Goal: Task Accomplishment & Management: Complete application form

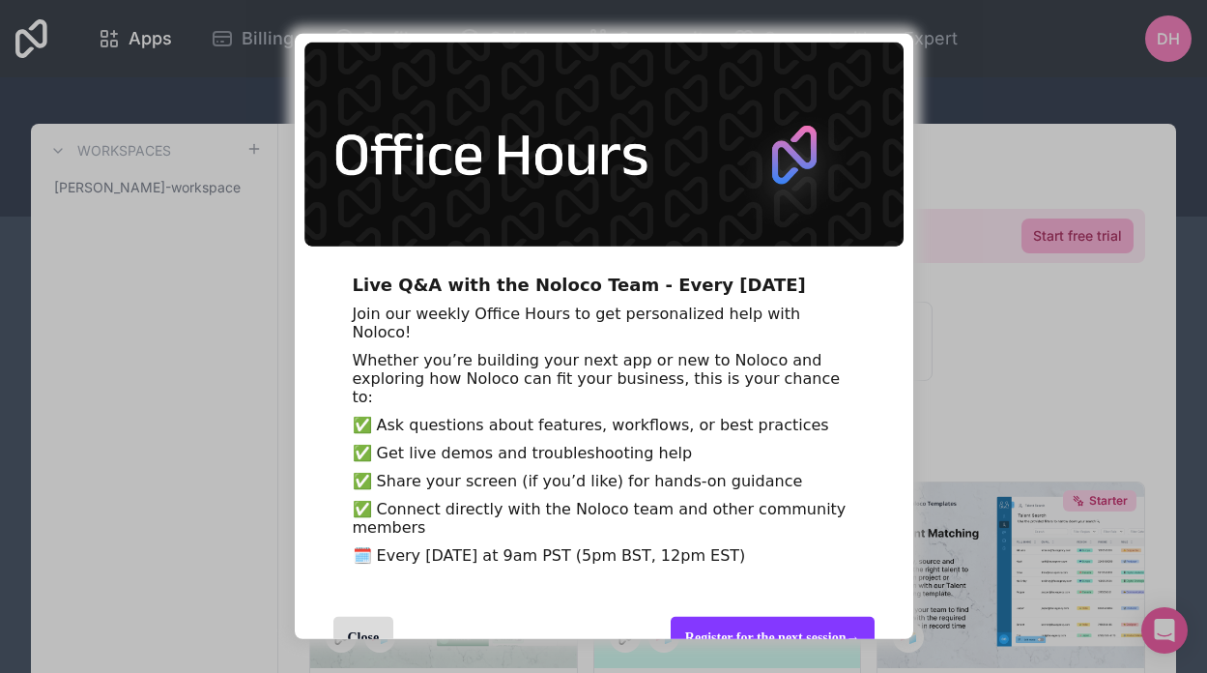
click at [420, 354] on span "Whether you’re building your next app or new to Noloco and exploring how Noloco…" at bounding box center [597, 378] width 488 height 55
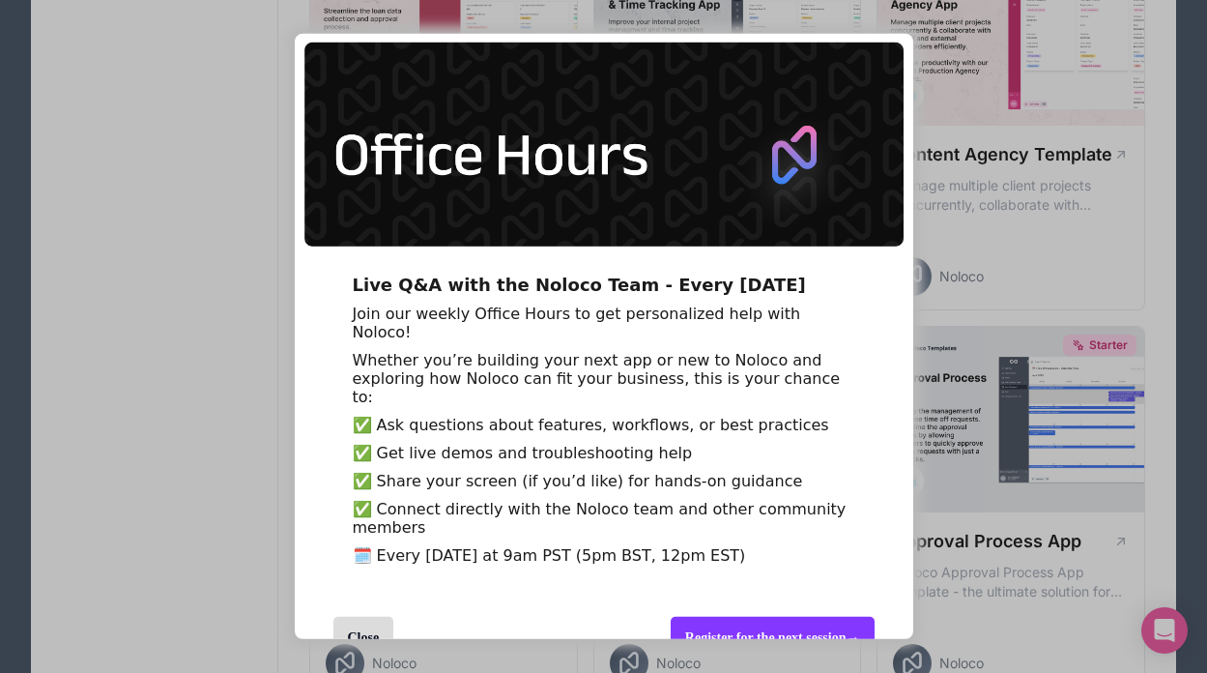
scroll to position [89, 0]
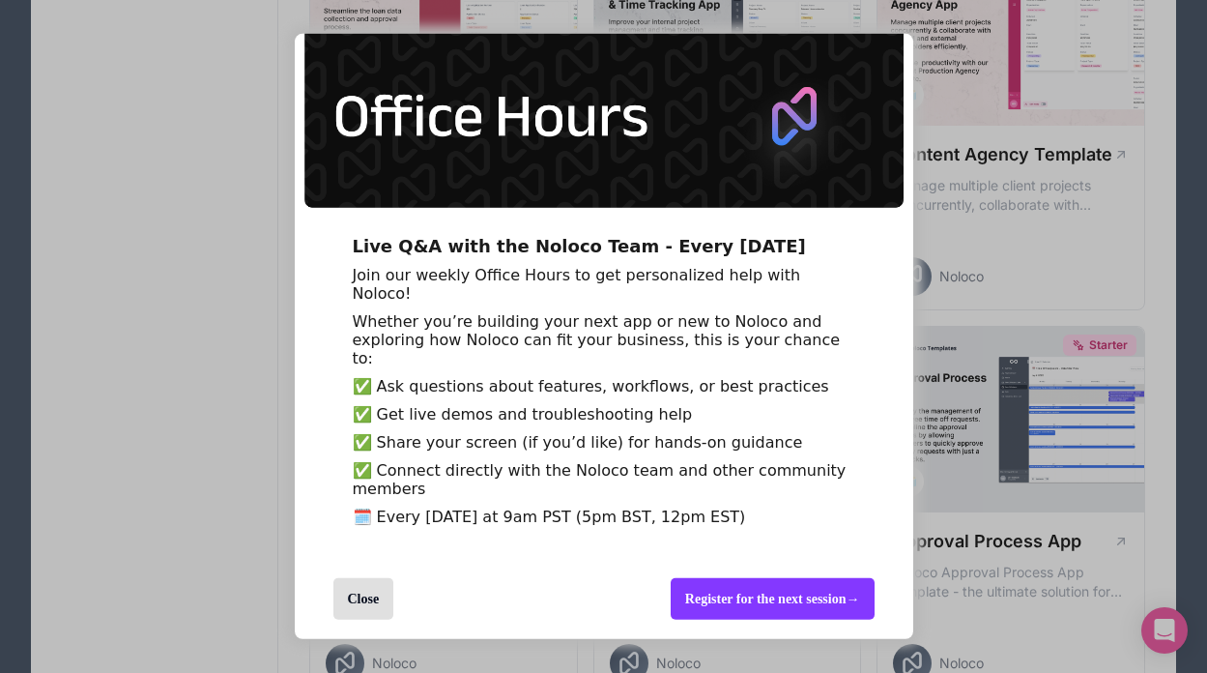
click at [360, 604] on div "Close" at bounding box center [363, 599] width 61 height 42
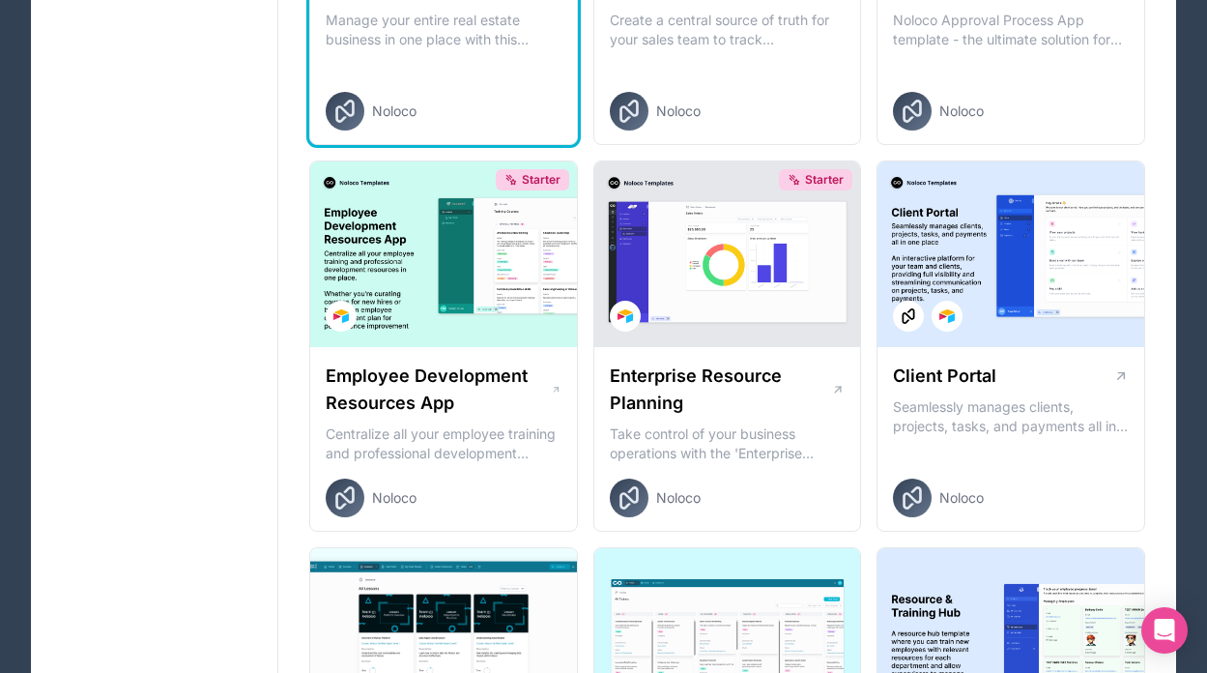
scroll to position [1482, 0]
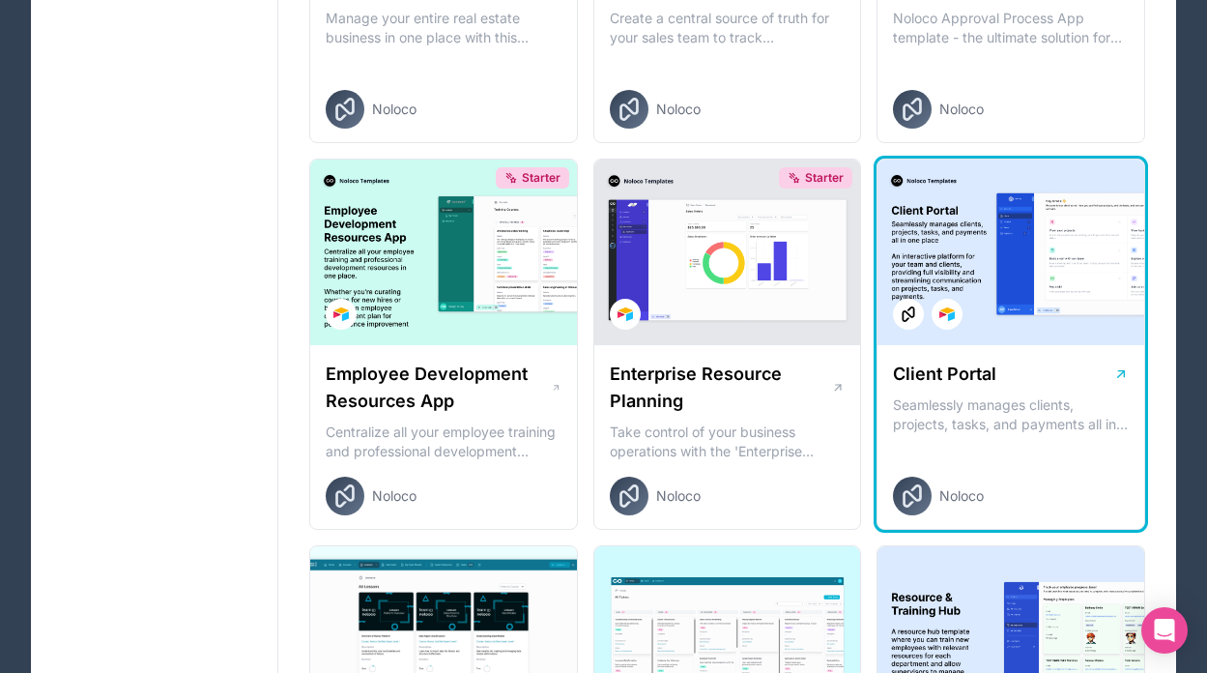
click at [942, 231] on div at bounding box center [1010, 252] width 267 height 186
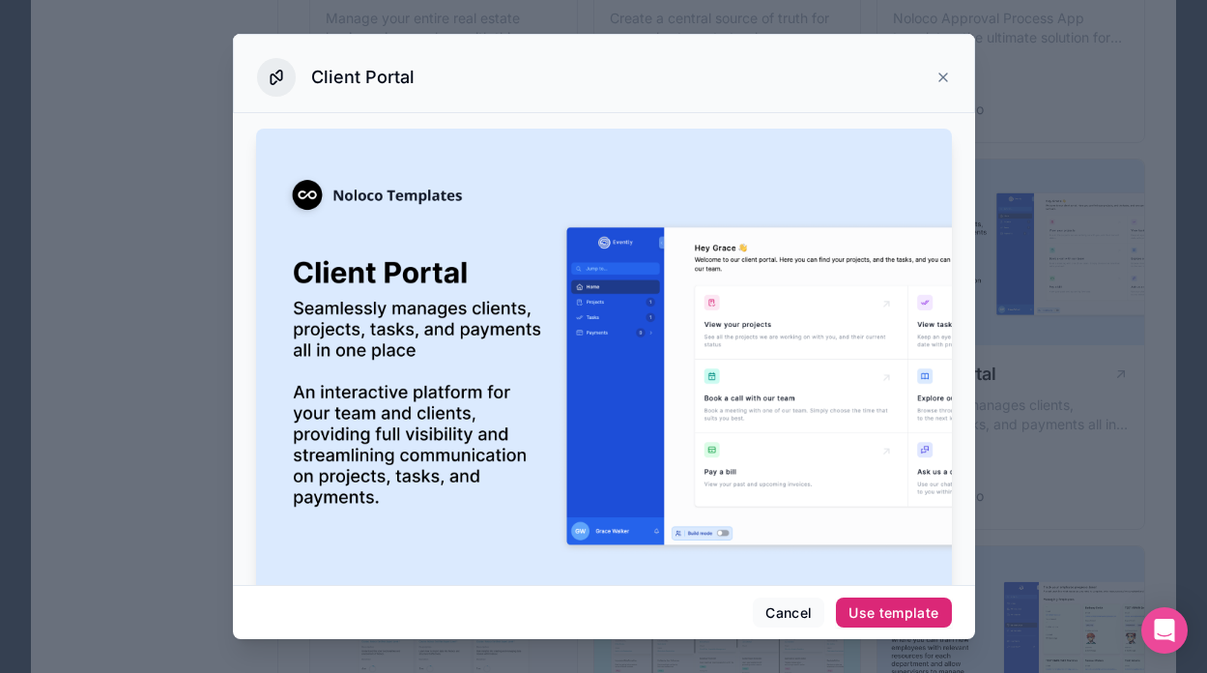
click at [858, 609] on div "Use template" at bounding box center [893, 612] width 90 height 17
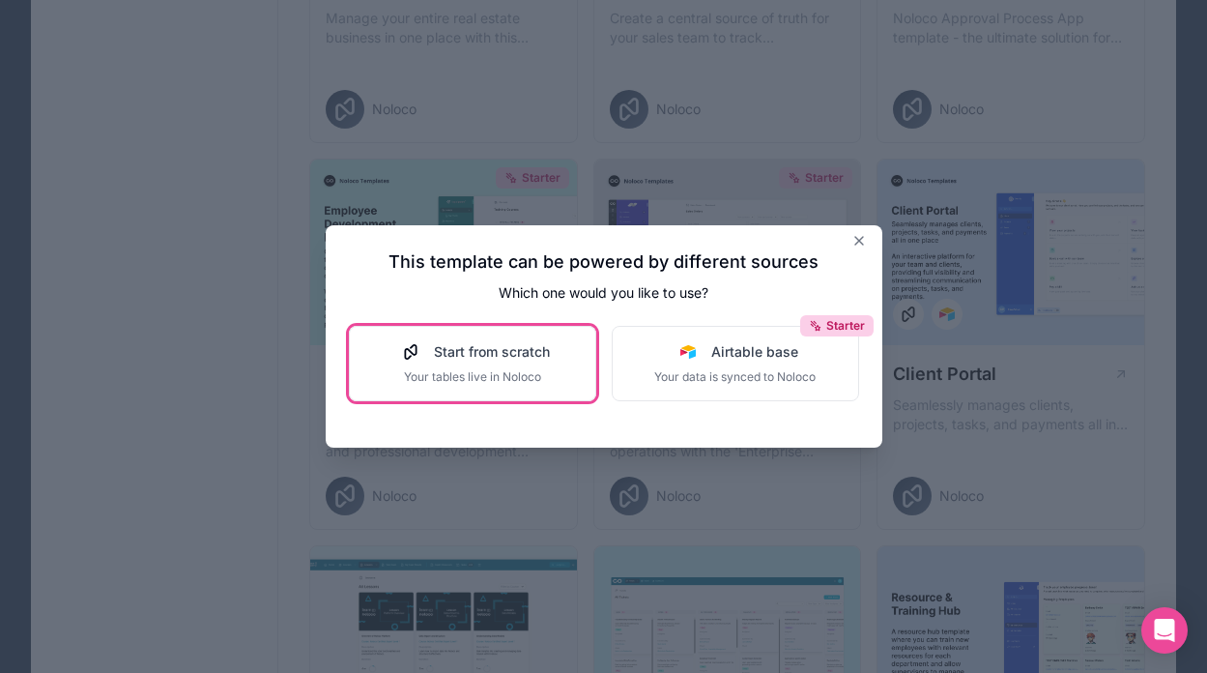
click at [492, 354] on span "Start from scratch" at bounding box center [492, 351] width 116 height 19
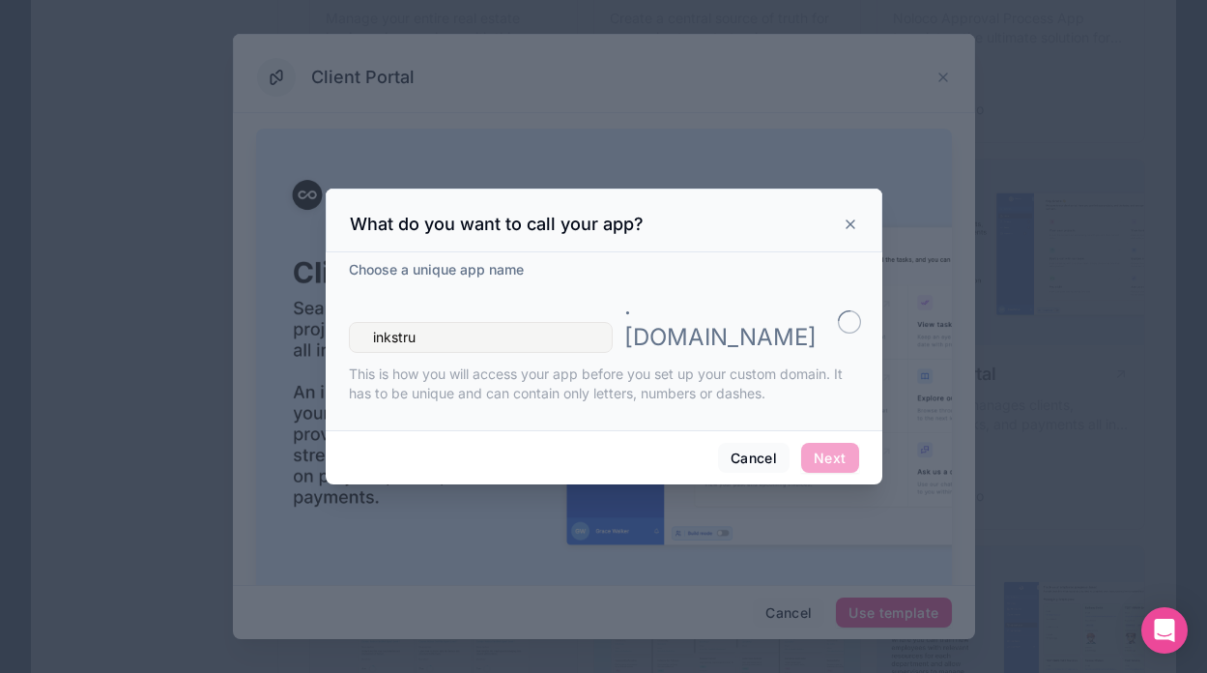
type input "inkstruc"
type input "inkstructure-portal"
click at [833, 443] on button "Next" at bounding box center [829, 458] width 57 height 31
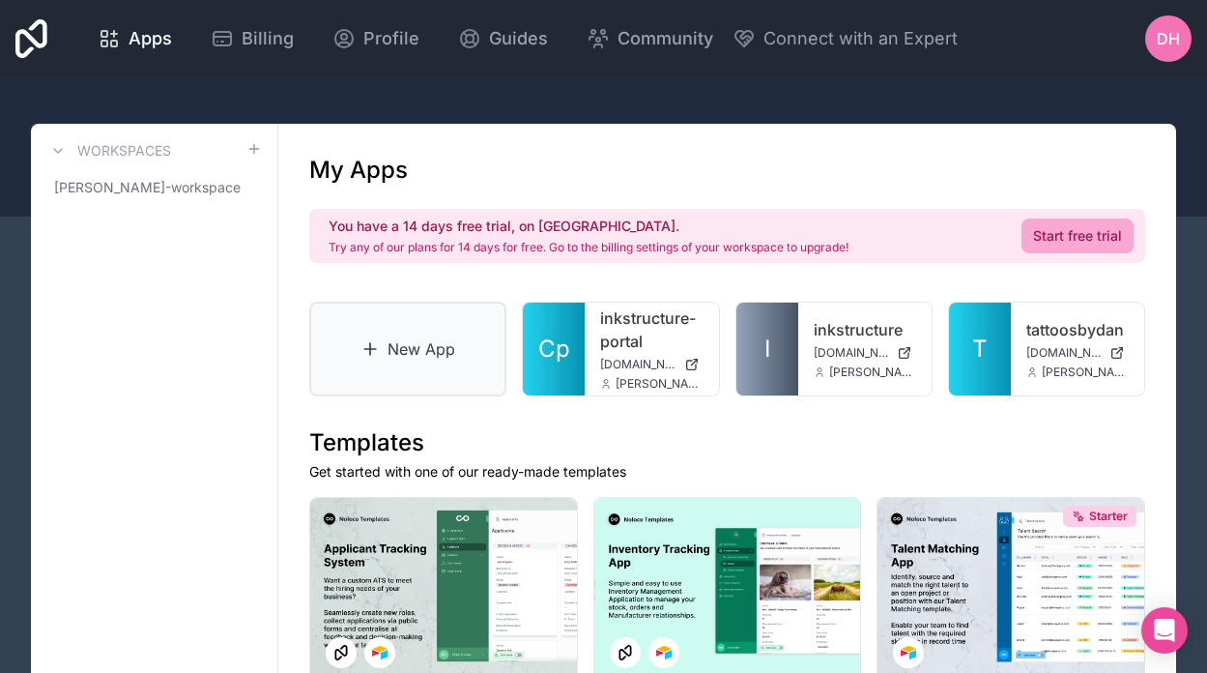
click at [434, 341] on link "New App" at bounding box center [407, 348] width 197 height 95
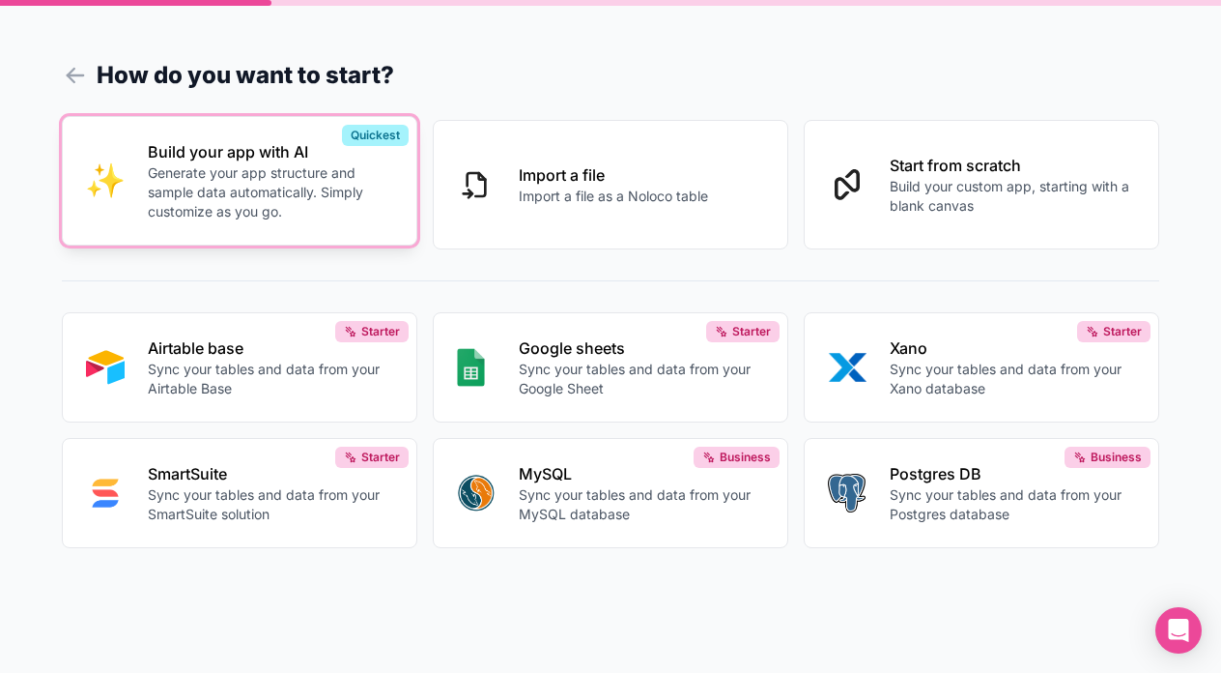
click at [303, 221] on p "Generate your app structure and sample data automatically. Simply customize as …" at bounding box center [270, 192] width 245 height 58
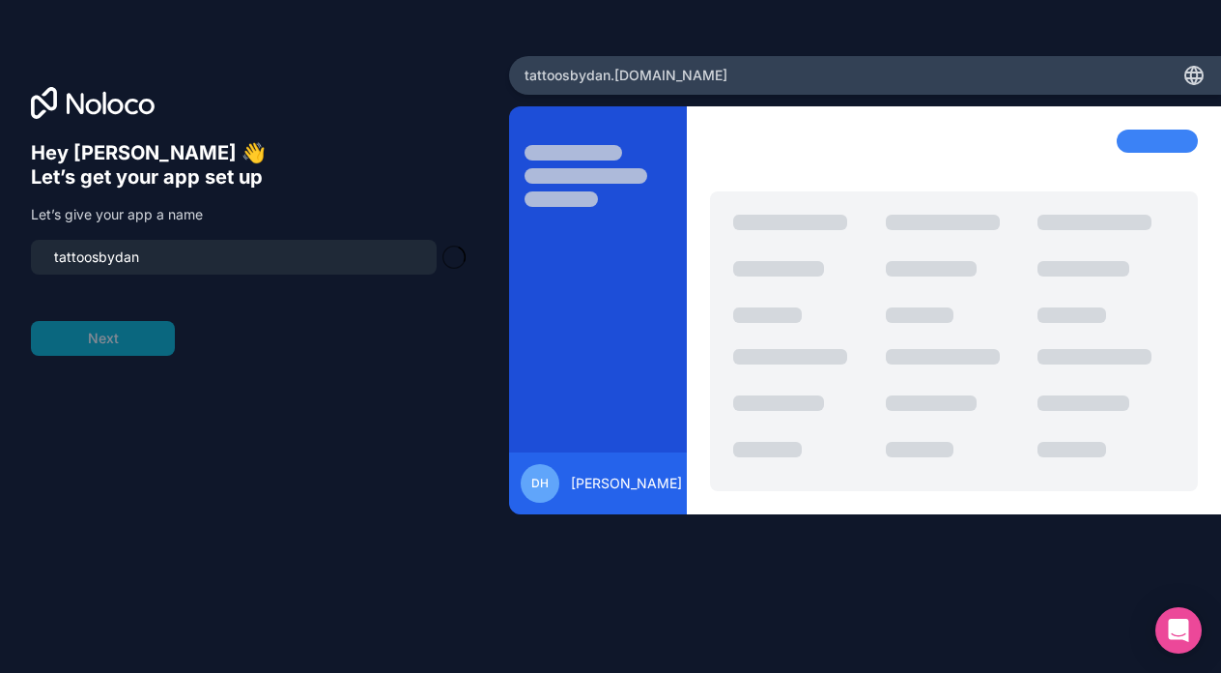
type input "tattoosbydan-app"
click at [136, 337] on button "Next" at bounding box center [103, 338] width 144 height 35
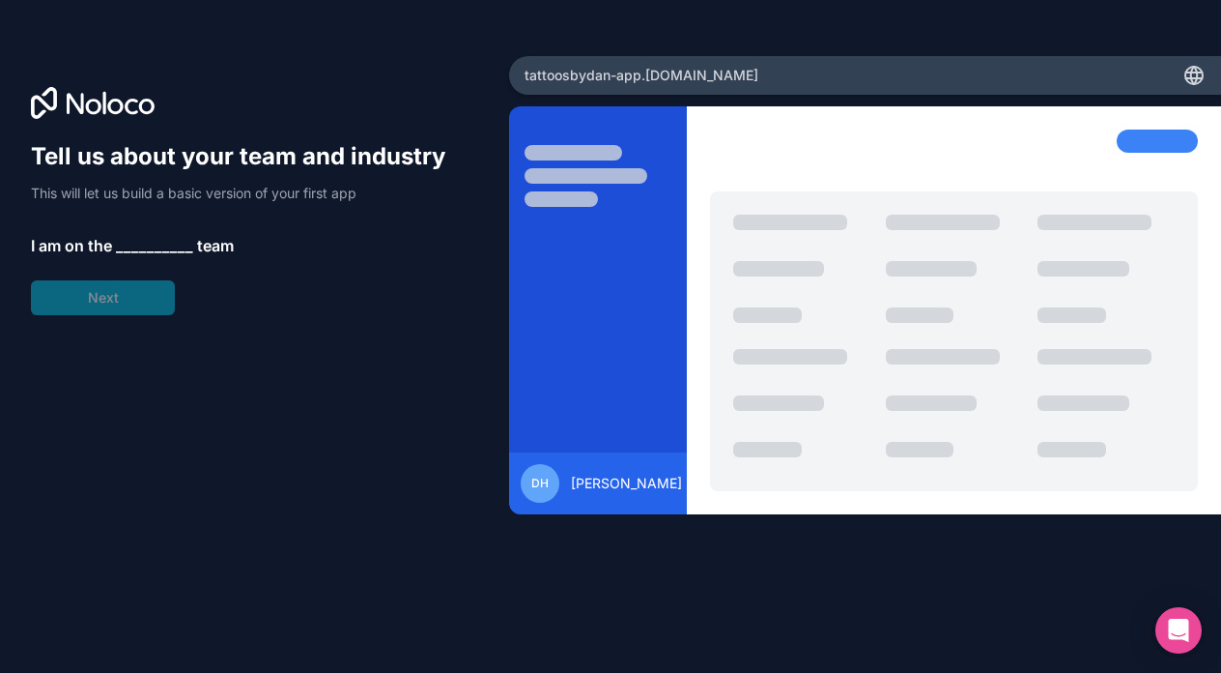
click at [147, 248] on span "__________" at bounding box center [154, 245] width 77 height 23
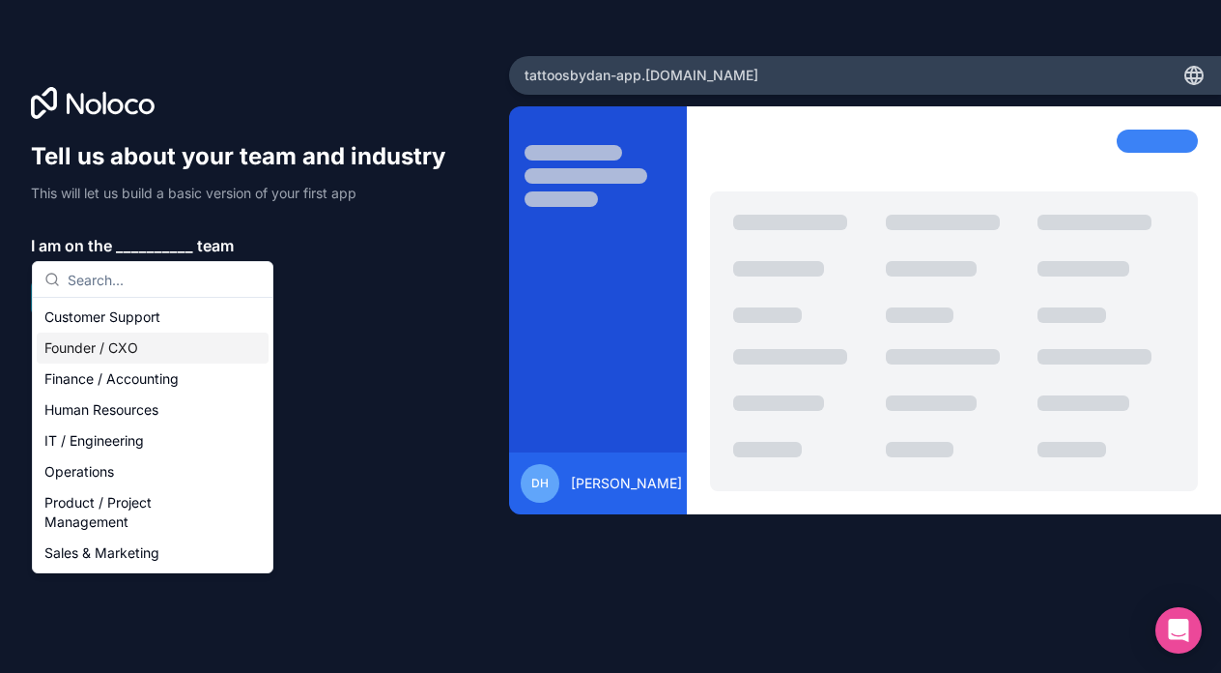
click at [135, 339] on div "Founder / CXO" at bounding box center [153, 347] width 232 height 31
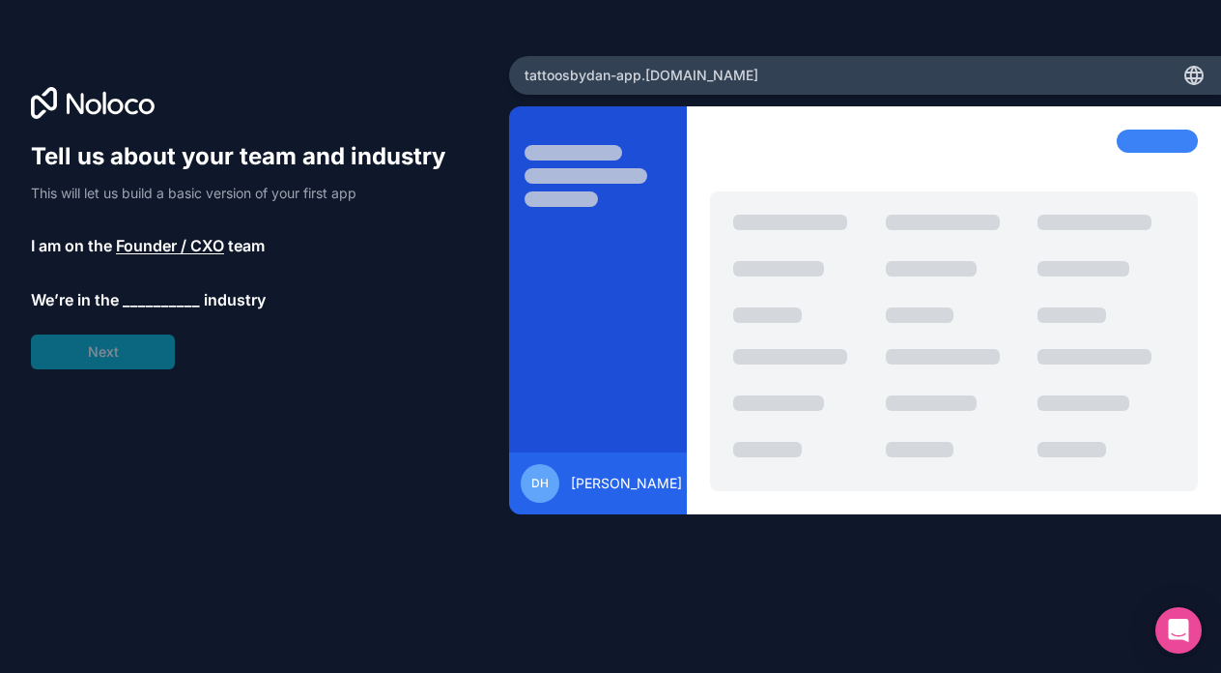
click at [150, 301] on span "__________" at bounding box center [161, 299] width 77 height 23
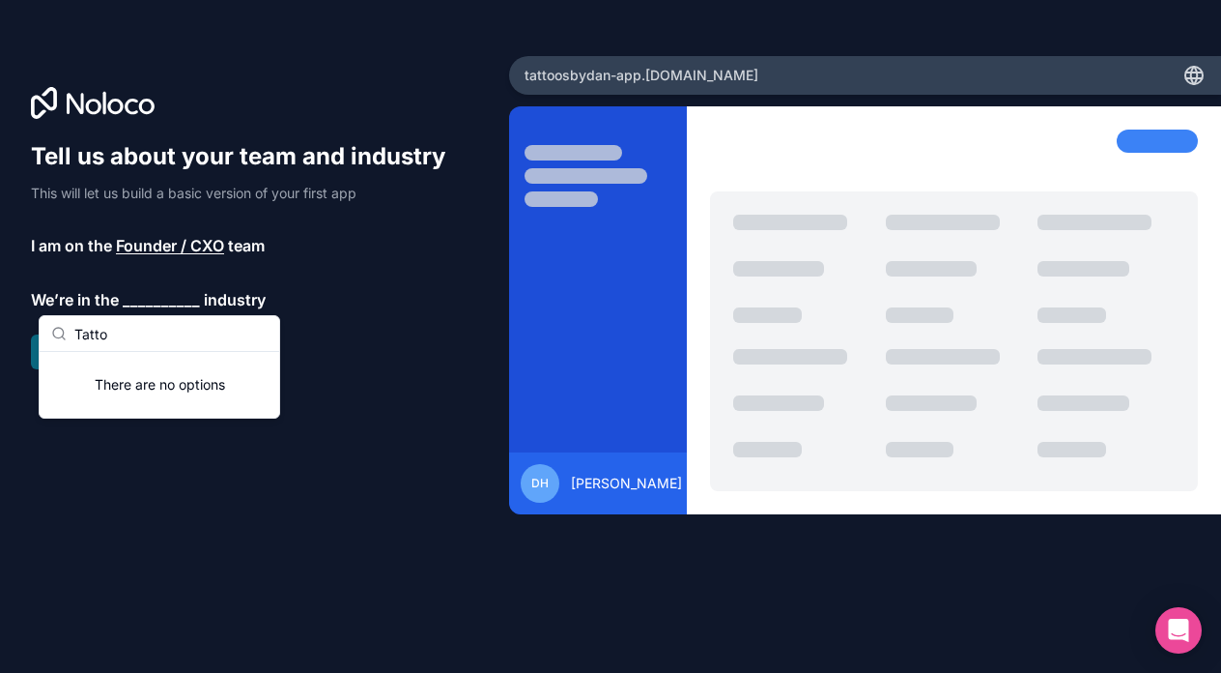
type input "Tattoo"
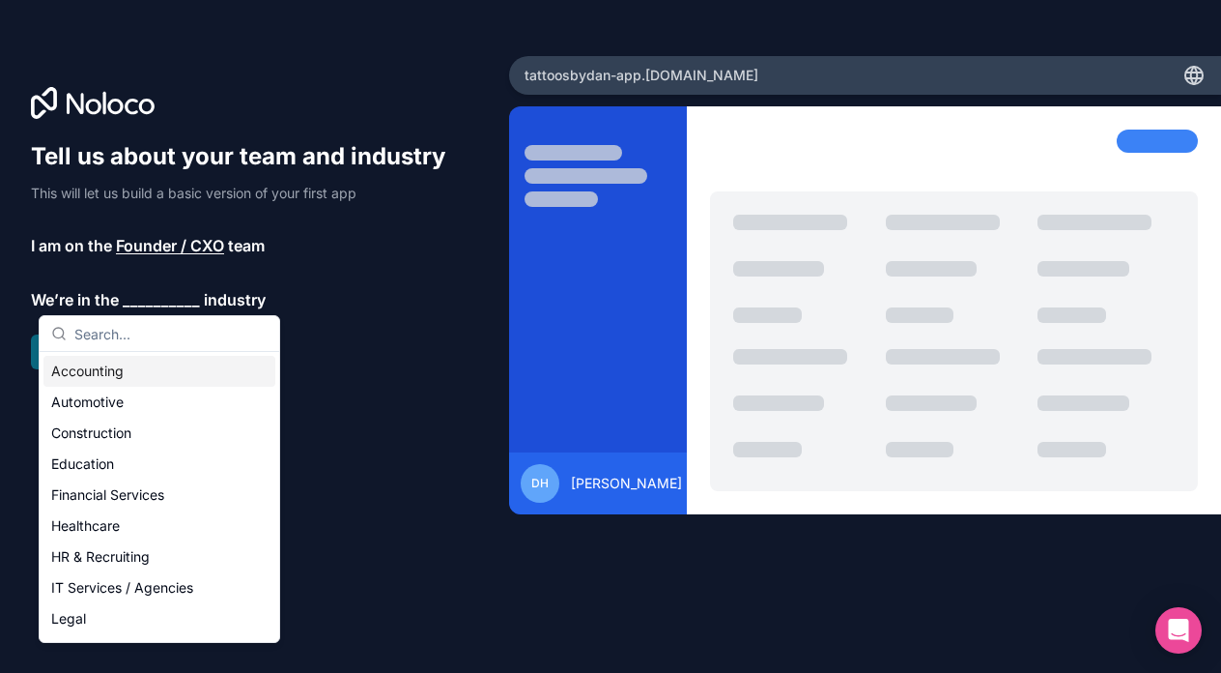
type input "O"
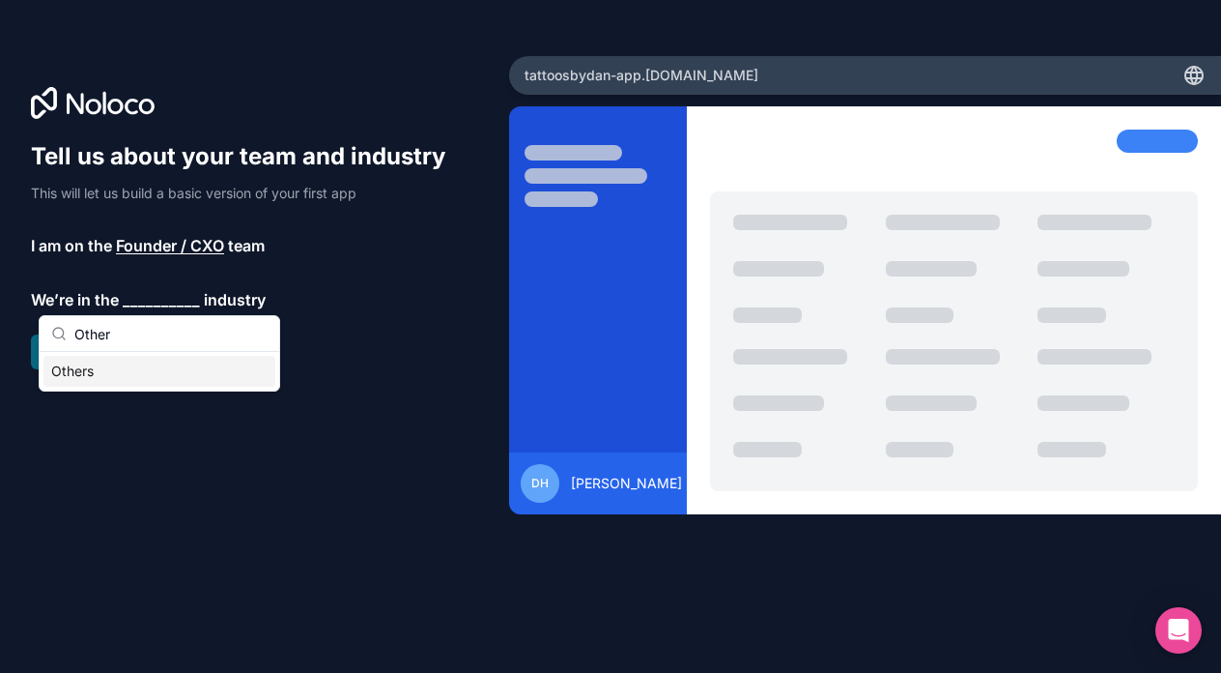
type input "Other"
click at [89, 372] on div "Others" at bounding box center [159, 371] width 232 height 31
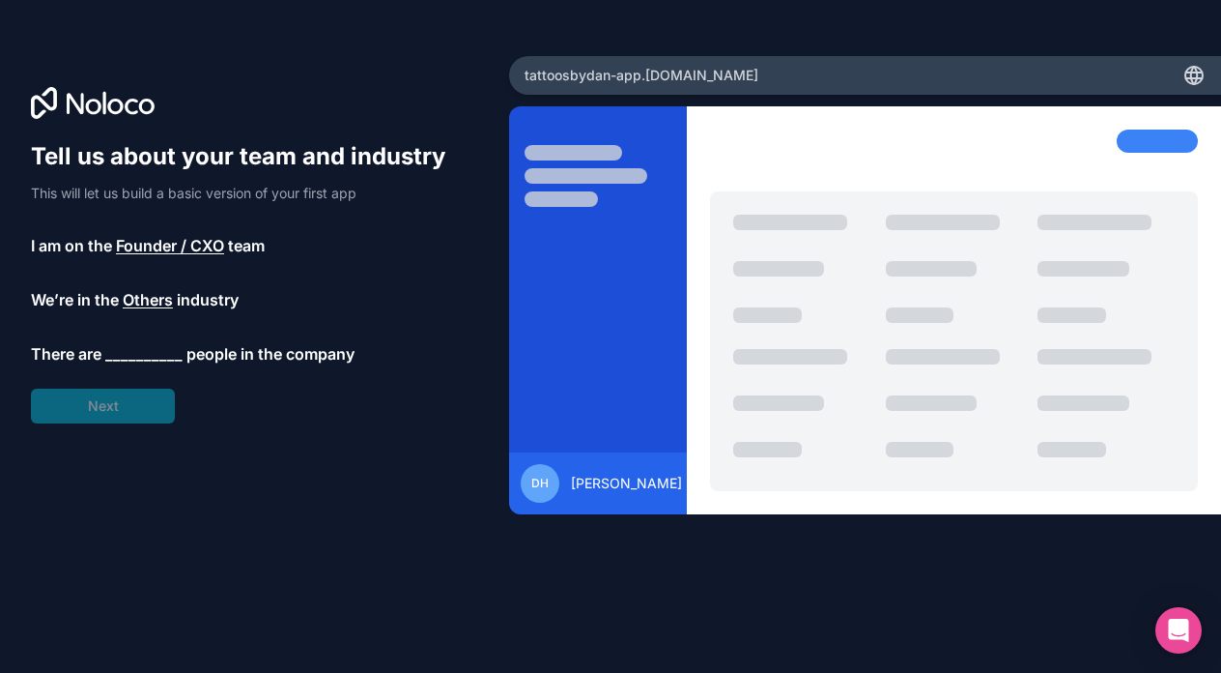
click at [134, 357] on span "__________" at bounding box center [143, 353] width 77 height 23
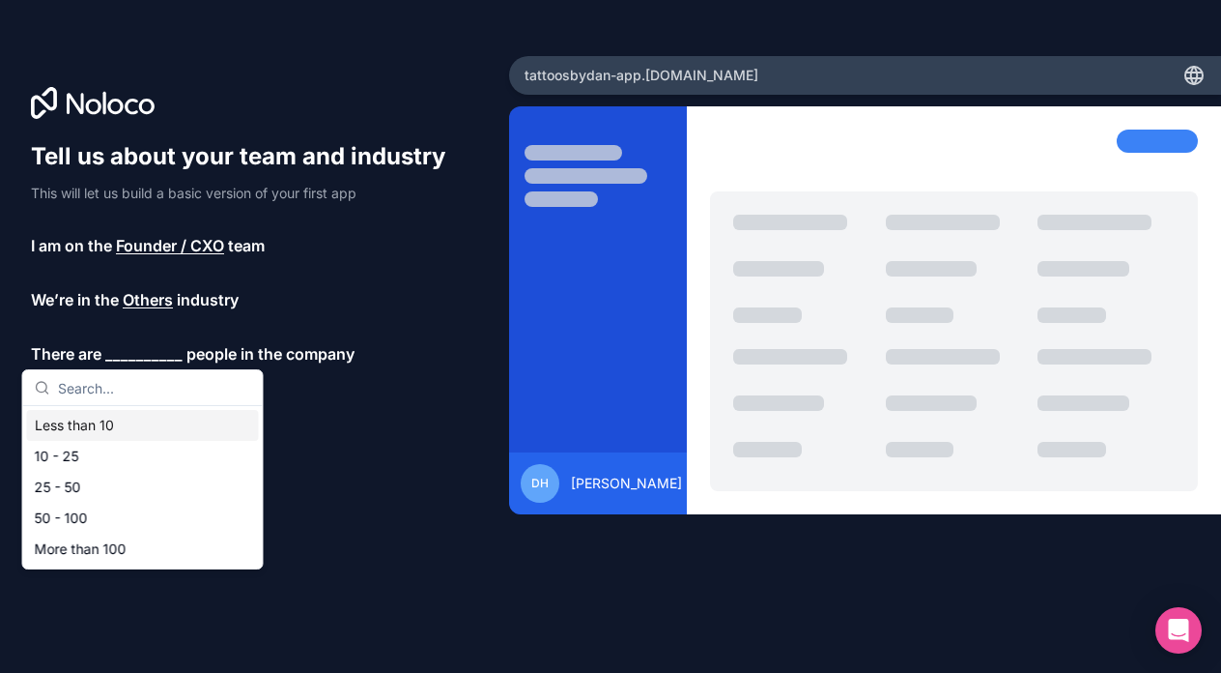
click at [115, 416] on div "Less than 10" at bounding box center [143, 425] width 232 height 31
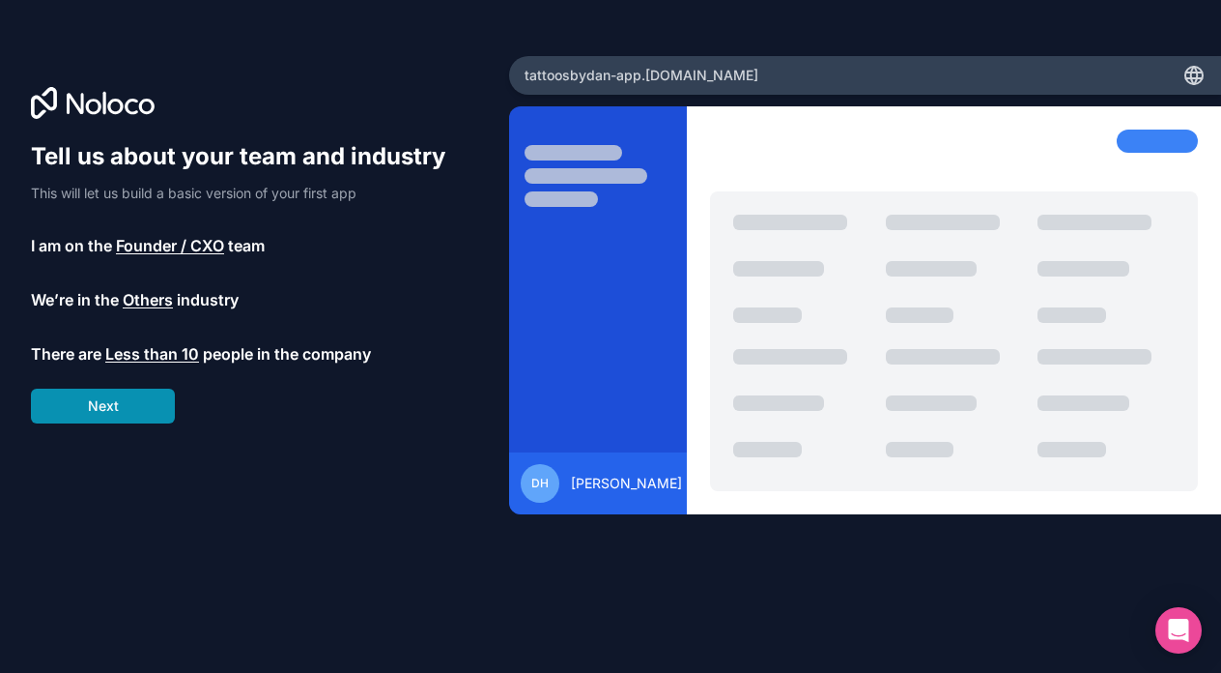
click at [116, 409] on button "Next" at bounding box center [103, 405] width 144 height 35
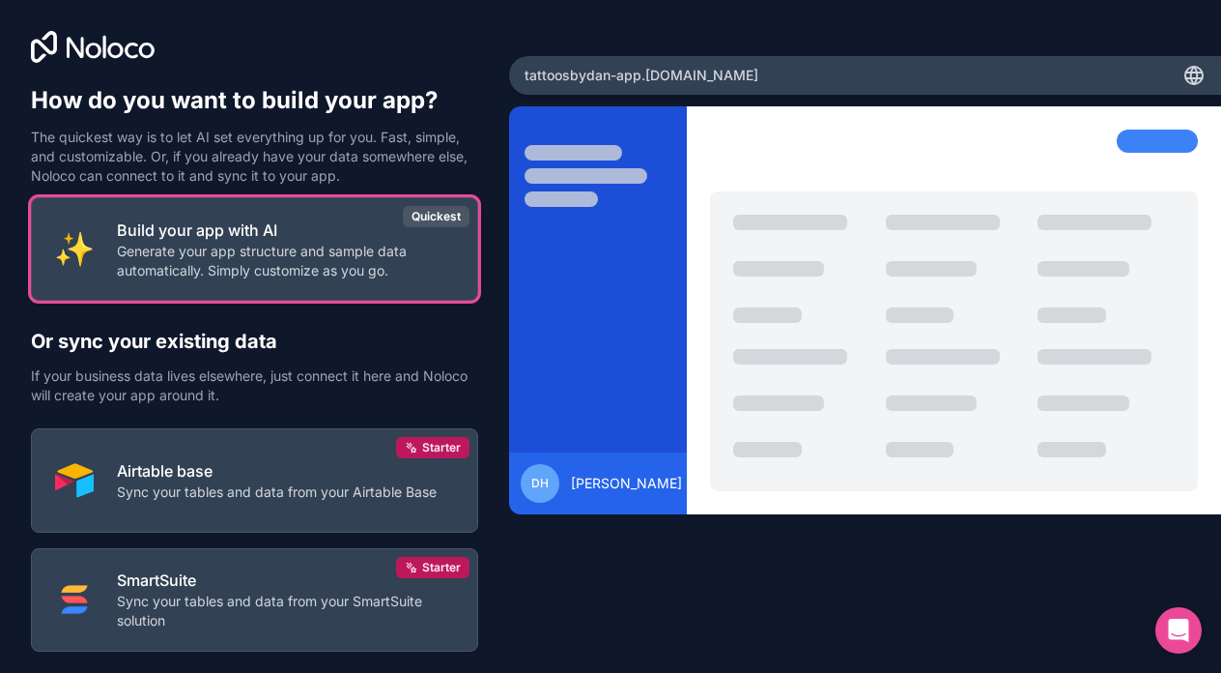
click at [223, 272] on p "Generate your app structure and sample data automatically. Simply customize as …" at bounding box center [285, 261] width 337 height 39
click at [244, 235] on p "Build your app with AI" at bounding box center [285, 229] width 337 height 23
click at [304, 280] on p "Generate your app structure and sample data automatically. Simply customize as …" at bounding box center [285, 261] width 337 height 39
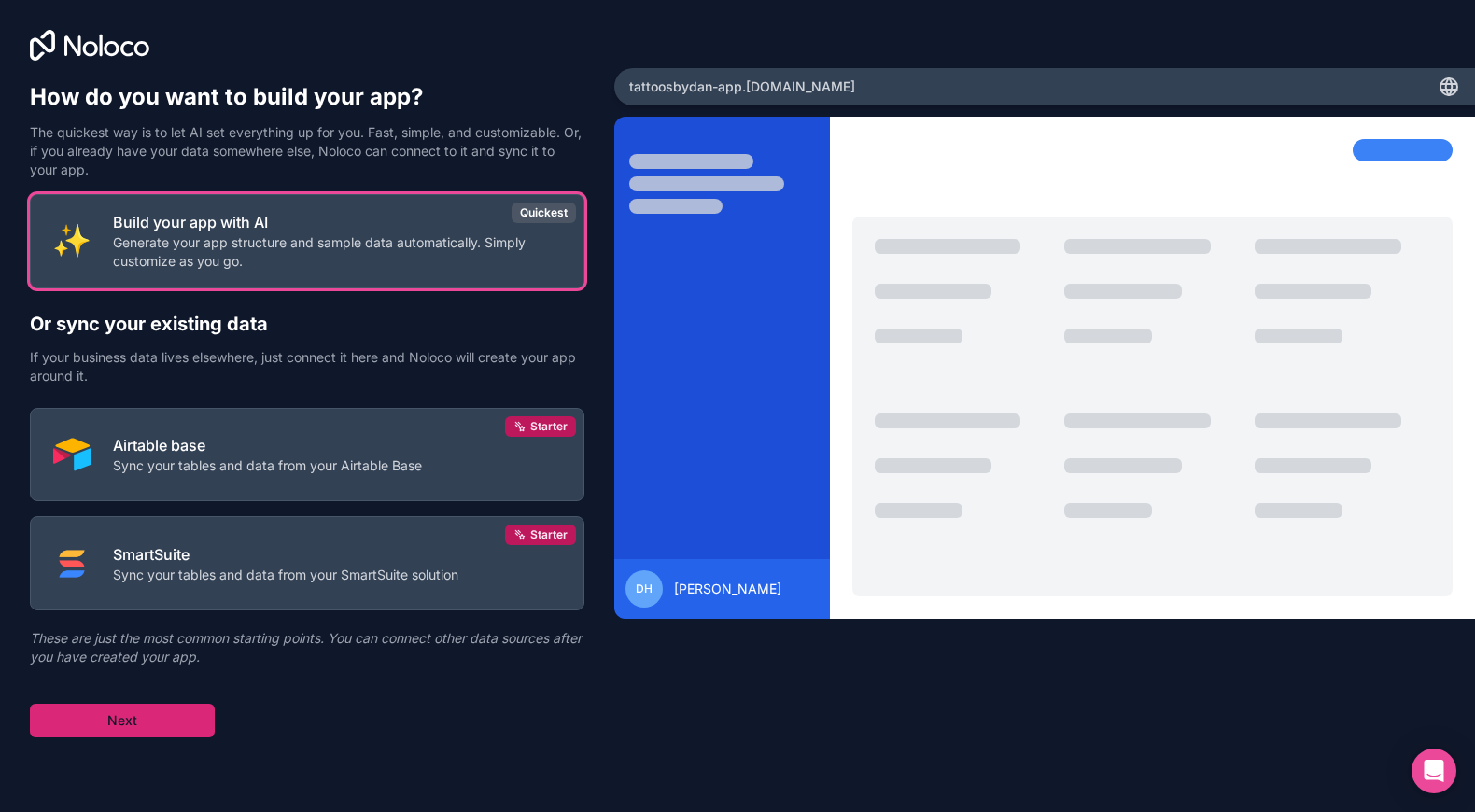
click at [183, 649] on button "Next" at bounding box center [122, 720] width 184 height 34
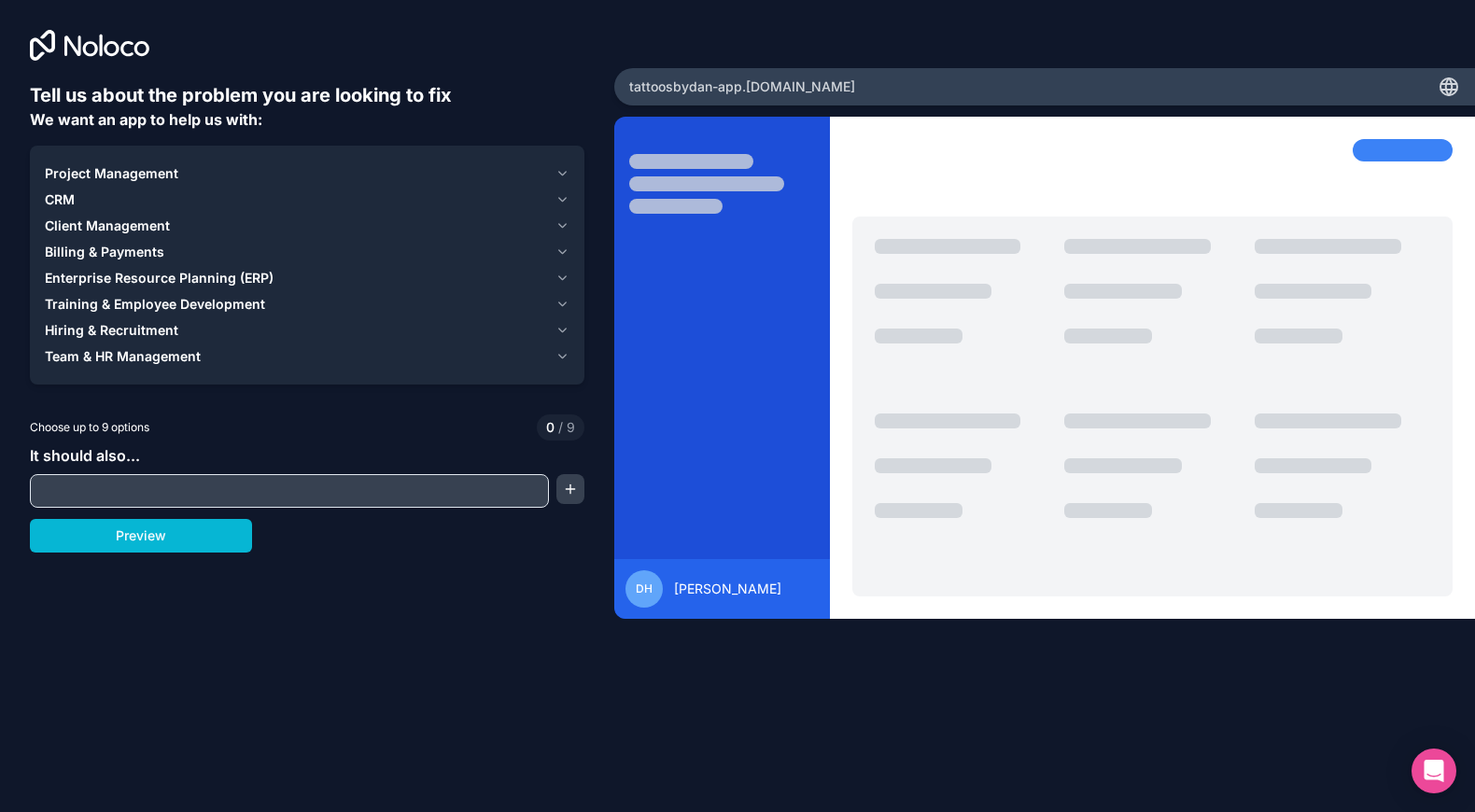
click at [305, 490] on input "text" at bounding box center [290, 490] width 510 height 26
click at [563, 200] on icon "button" at bounding box center [563, 200] width 8 height 4
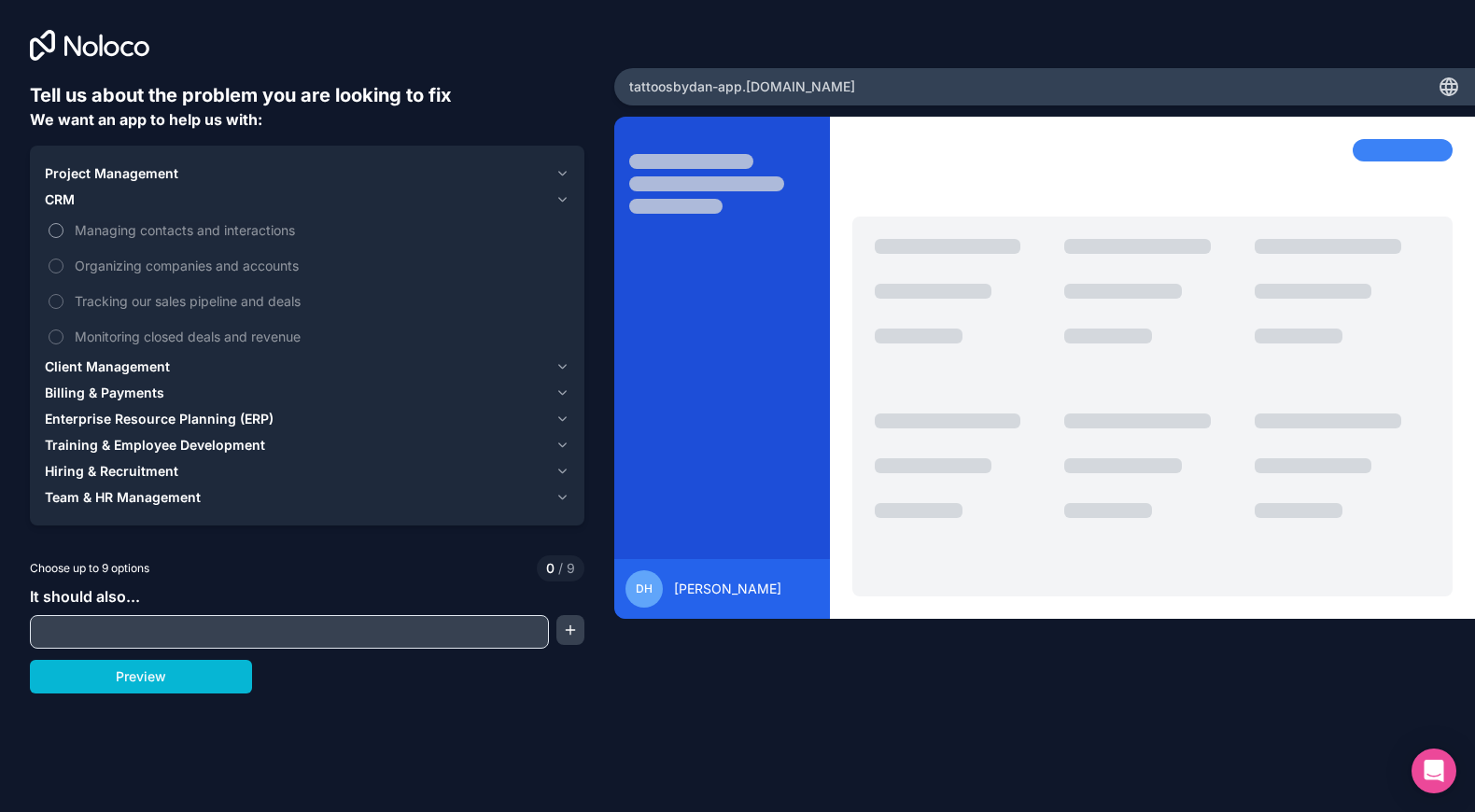
click at [246, 227] on span "Managing contacts and interactions" at bounding box center [320, 230] width 491 height 19
click at [64, 227] on button "Managing contacts and interactions" at bounding box center [55, 230] width 14 height 14
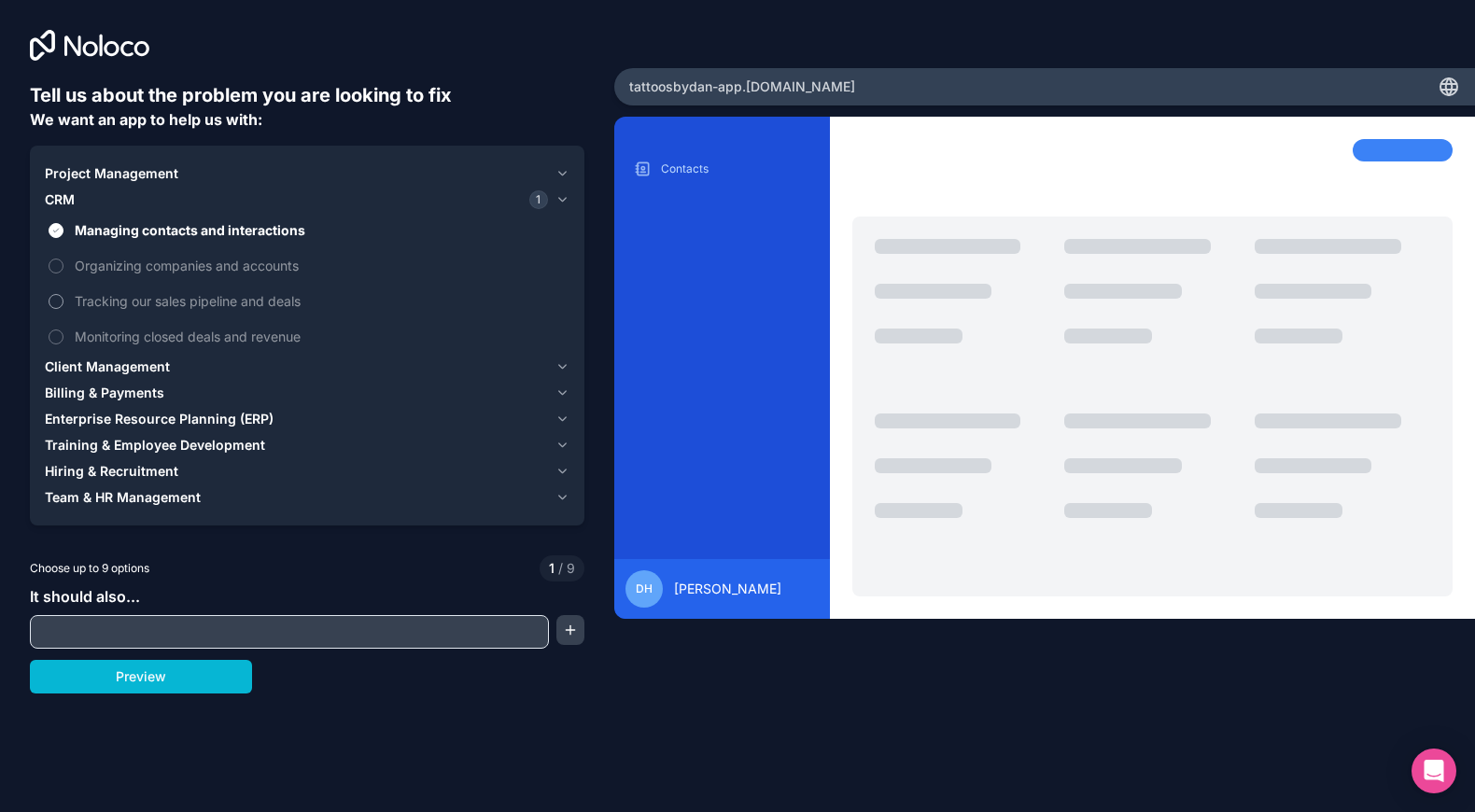
click at [241, 306] on span "Tracking our sales pipeline and deals" at bounding box center [320, 300] width 491 height 19
click at [64, 306] on button "Tracking our sales pipeline and deals" at bounding box center [55, 300] width 14 height 14
click at [237, 358] on div "Client Management" at bounding box center [296, 366] width 503 height 18
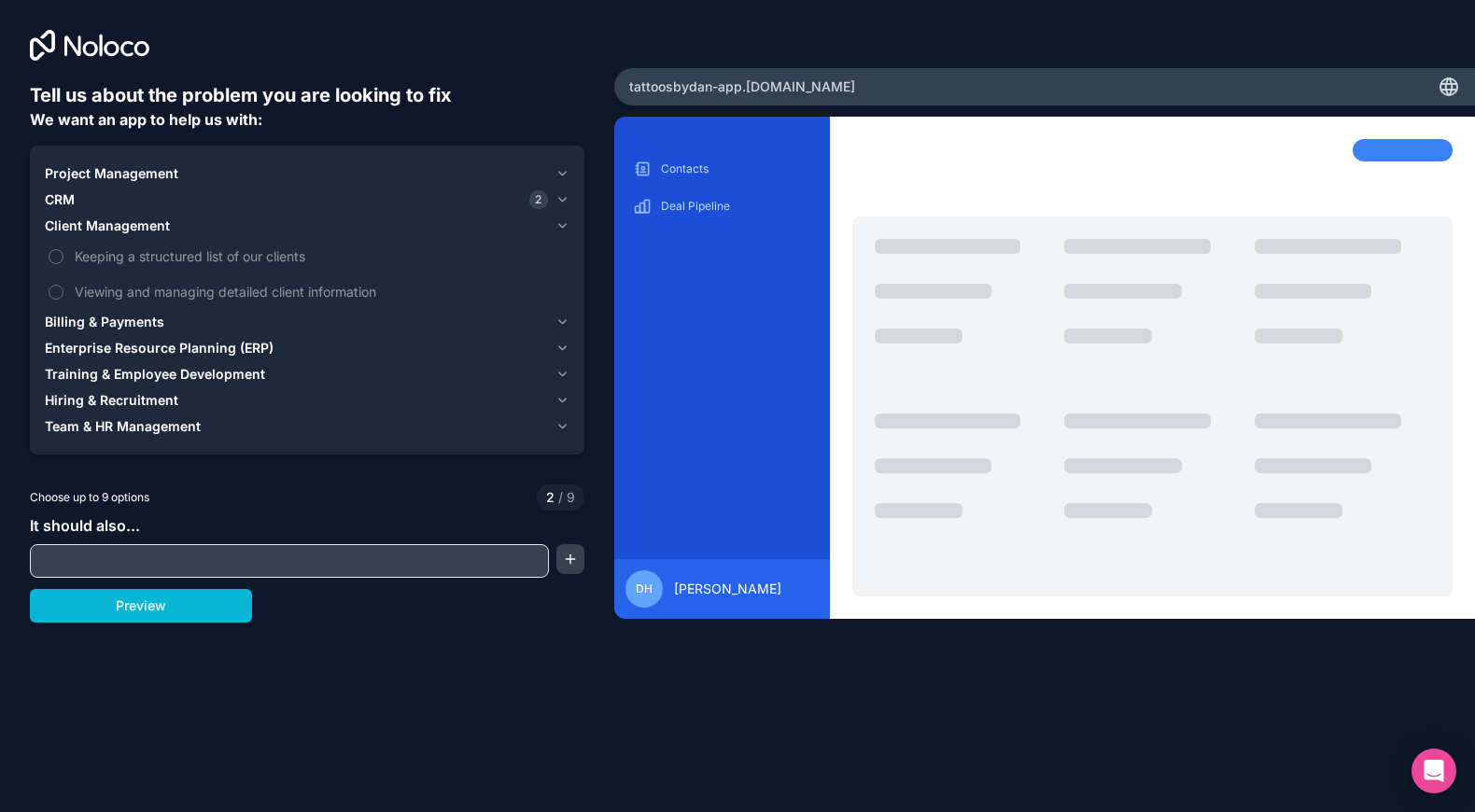
click at [306, 319] on div "Billing & Payments" at bounding box center [296, 322] width 503 height 18
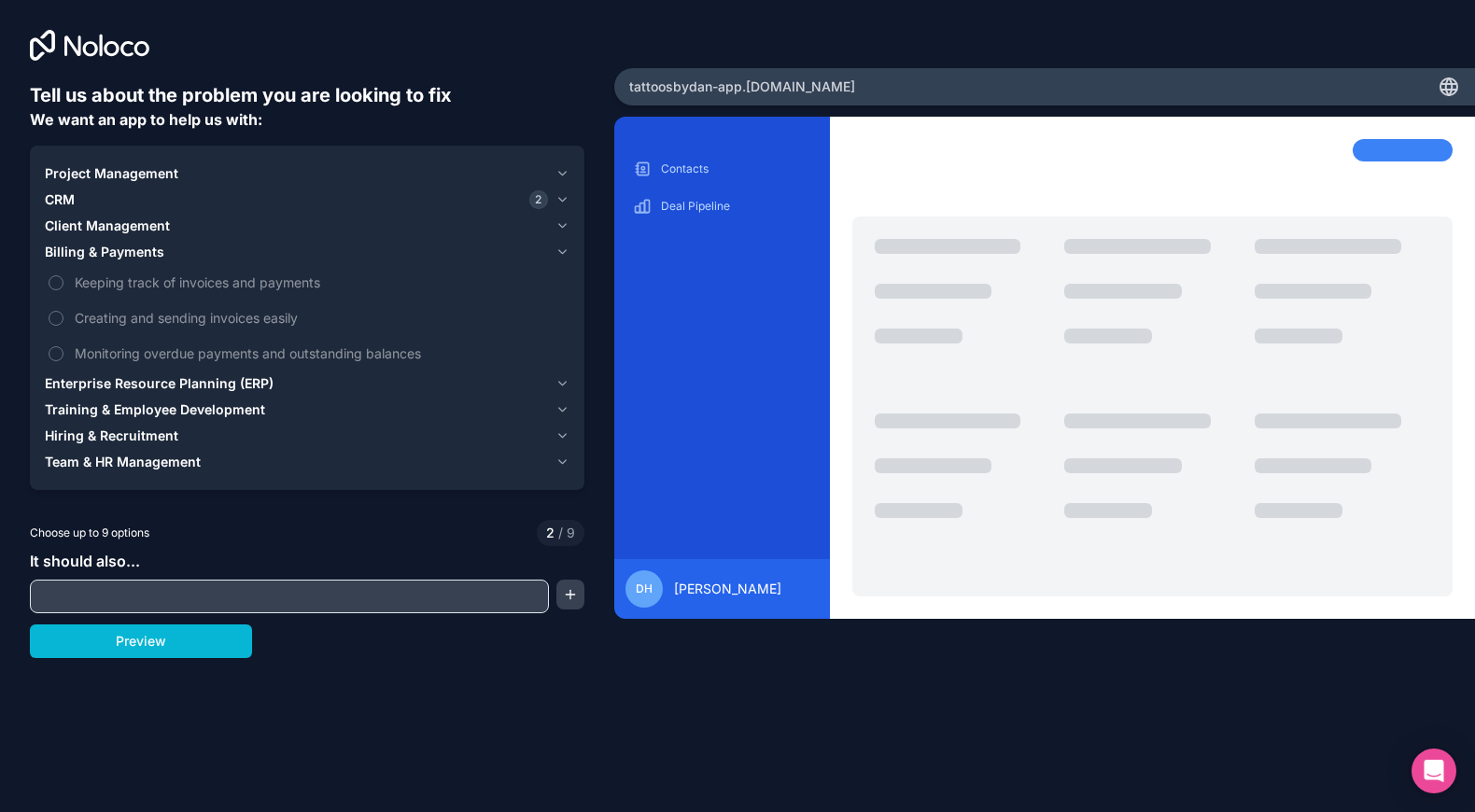
click at [325, 242] on div "Billing & Payments" at bounding box center [296, 251] width 503 height 18
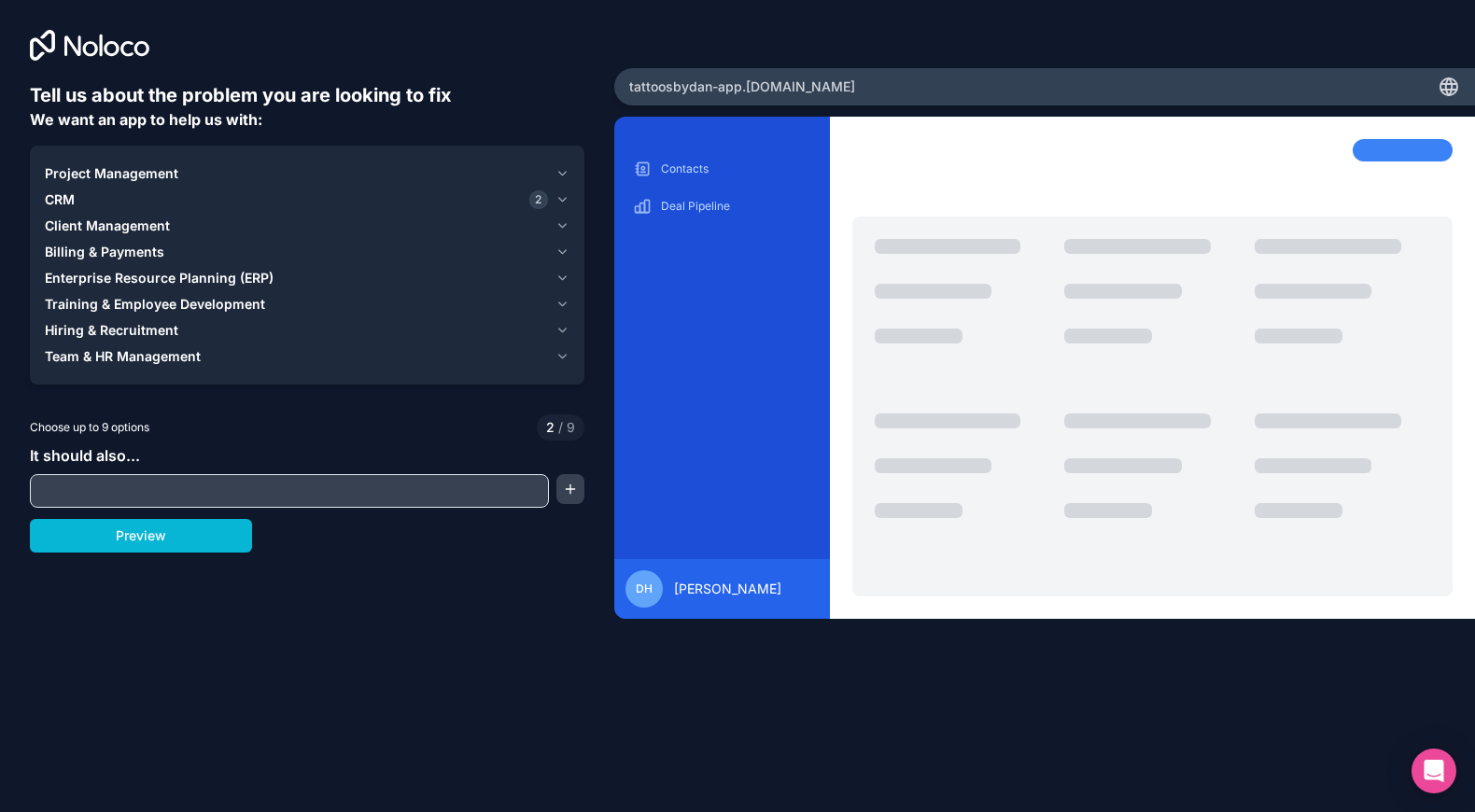
click at [317, 224] on div "Client Management" at bounding box center [296, 225] width 503 height 18
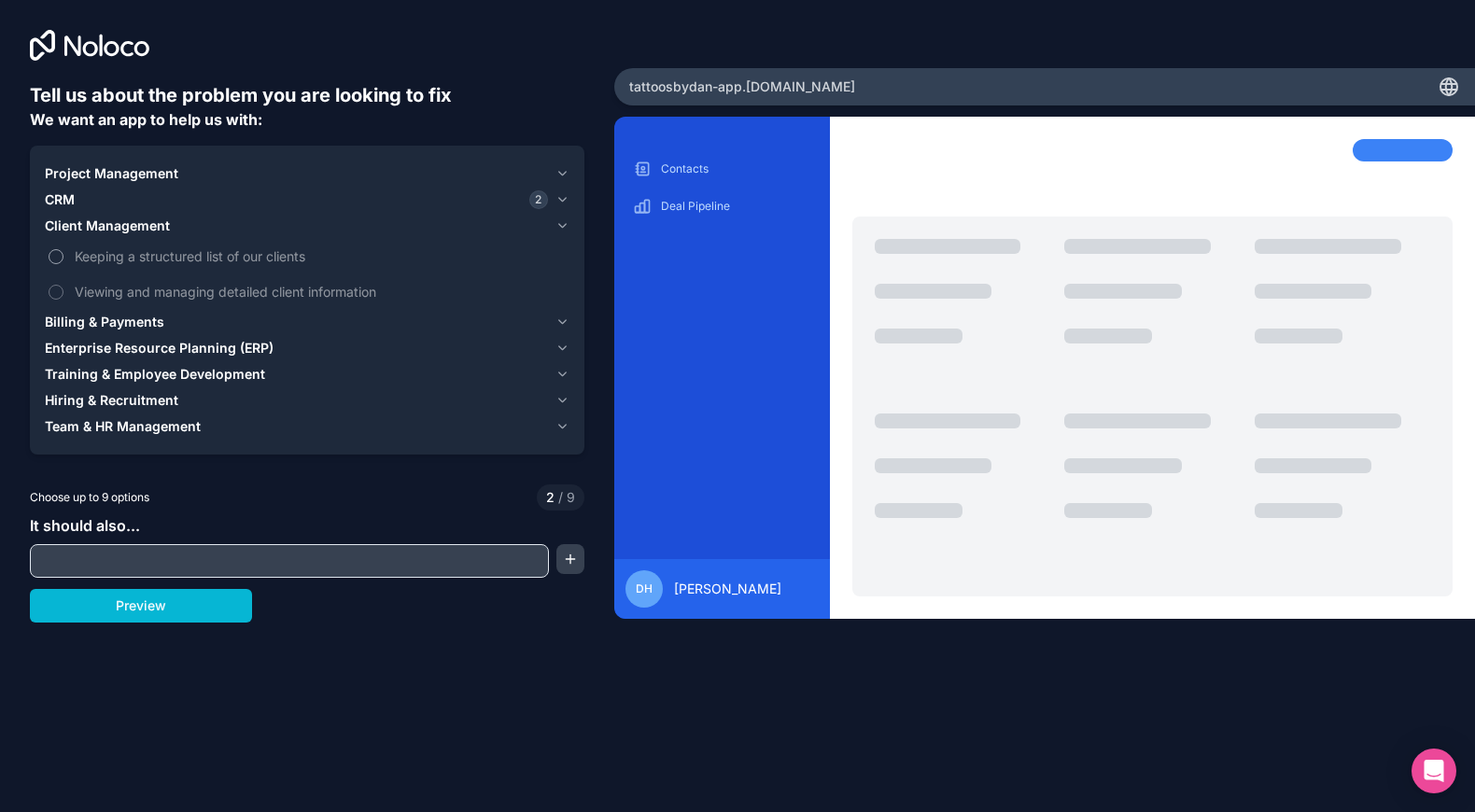
click at [307, 255] on span "Keeping a structured list of our clients" at bounding box center [320, 256] width 491 height 19
click at [64, 255] on button "Keeping a structured list of our clients" at bounding box center [55, 256] width 14 height 14
click at [307, 283] on span "Viewing and managing detailed client information" at bounding box center [320, 292] width 491 height 19
click at [64, 285] on button "Viewing and managing detailed client information" at bounding box center [55, 292] width 14 height 14
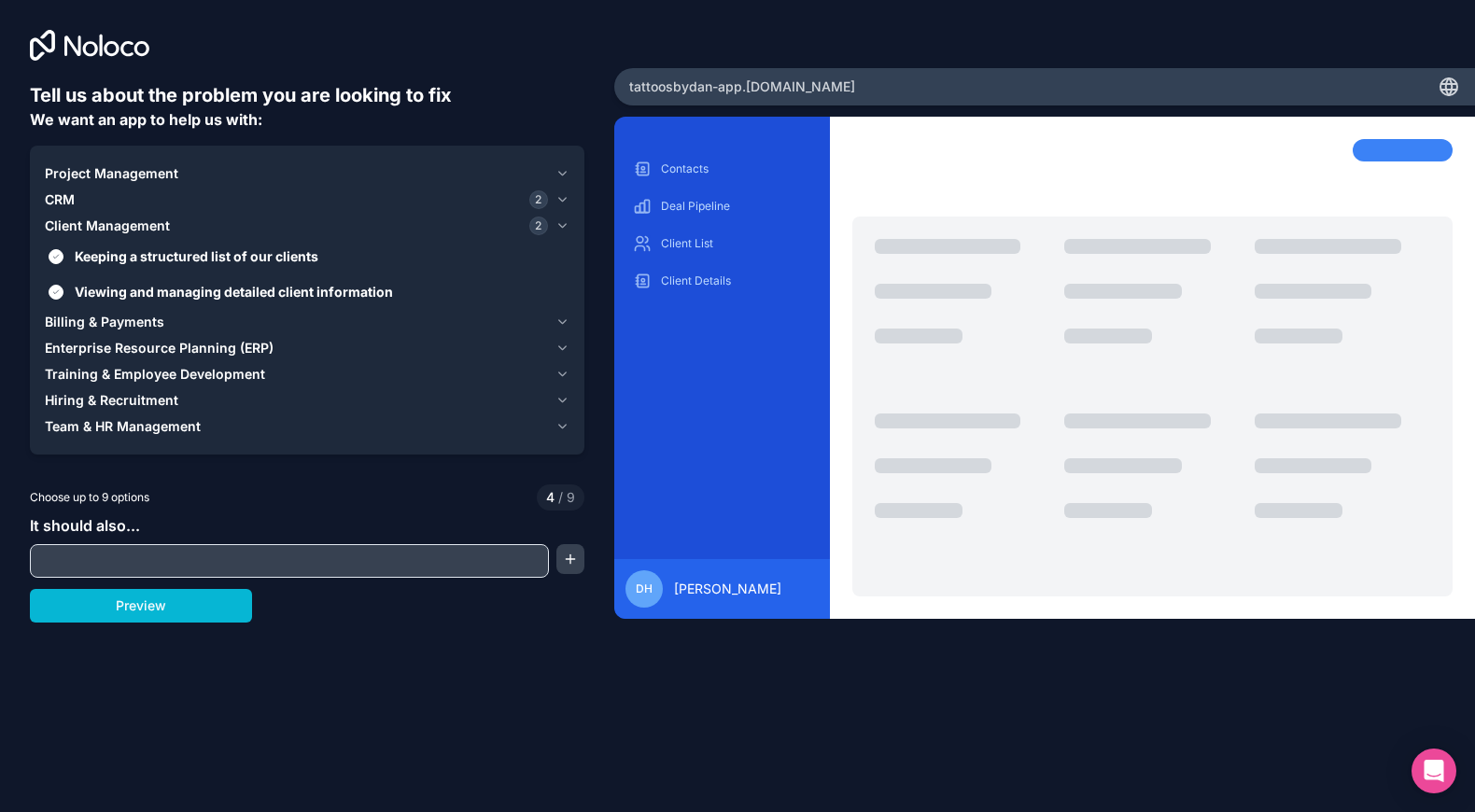
click at [302, 233] on div "Client Management 2" at bounding box center [296, 225] width 503 height 18
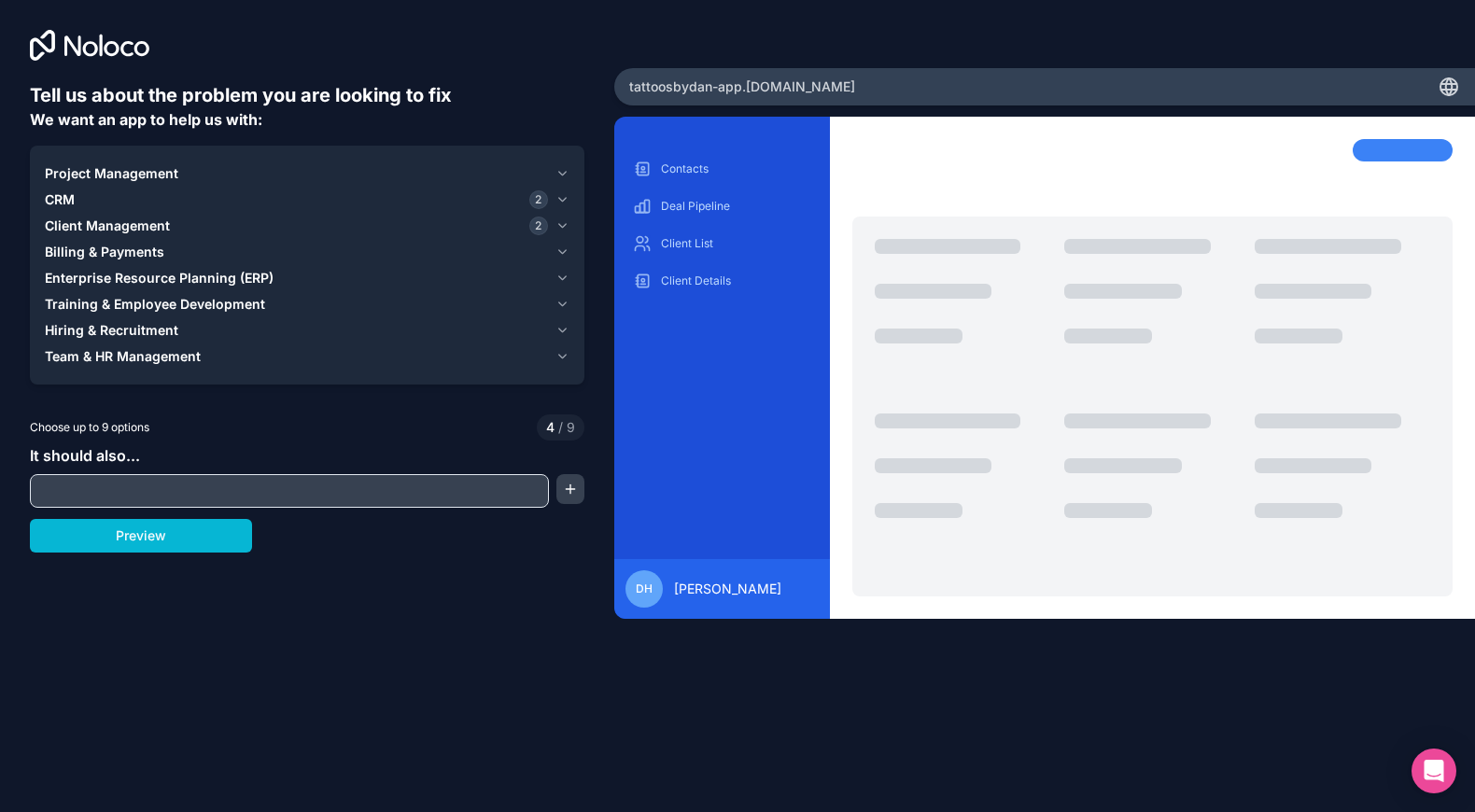
click at [298, 276] on div "Enterprise Resource Planning (ERP)" at bounding box center [296, 277] width 503 height 18
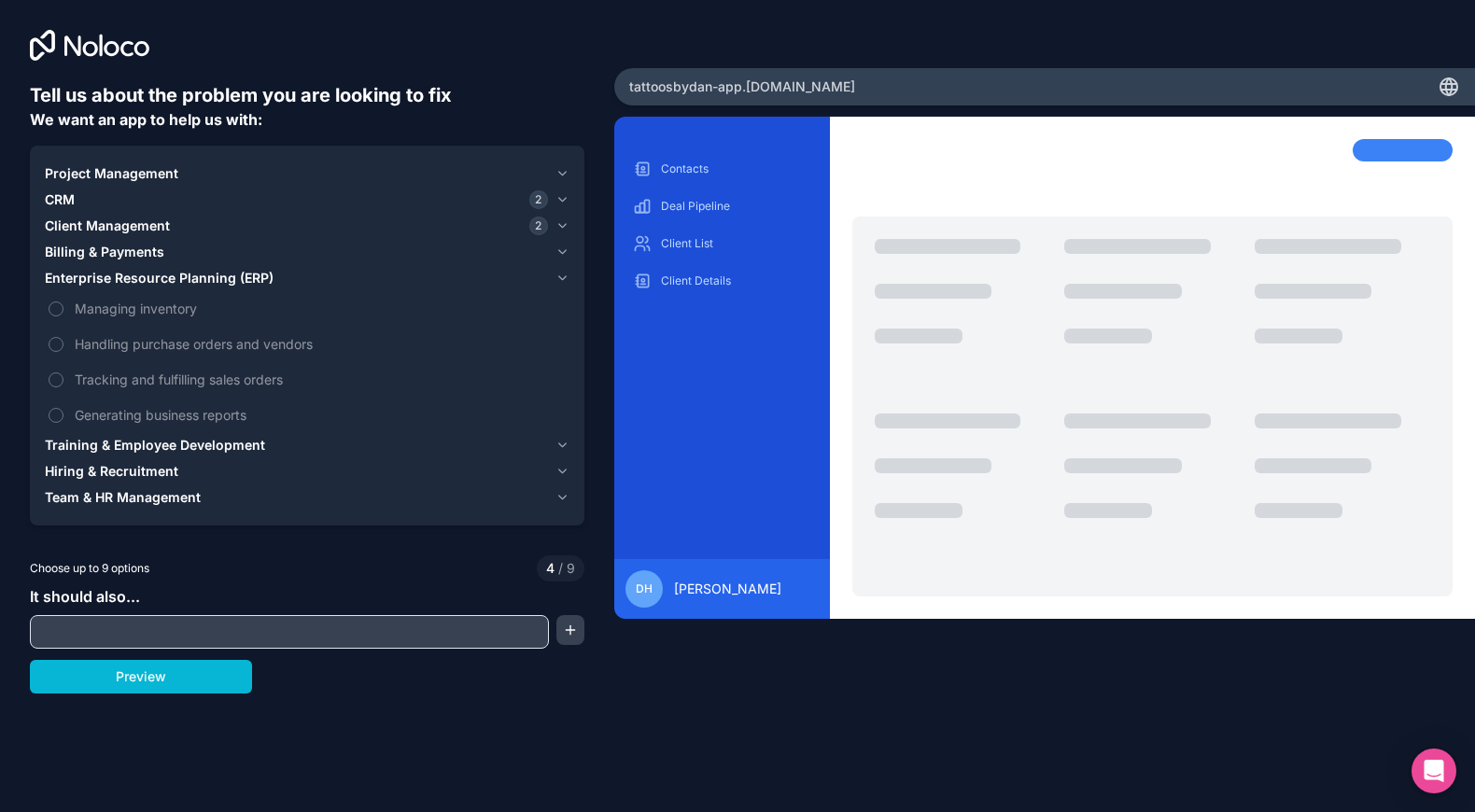
click at [339, 439] on div "Training & Employee Development" at bounding box center [296, 444] width 503 height 18
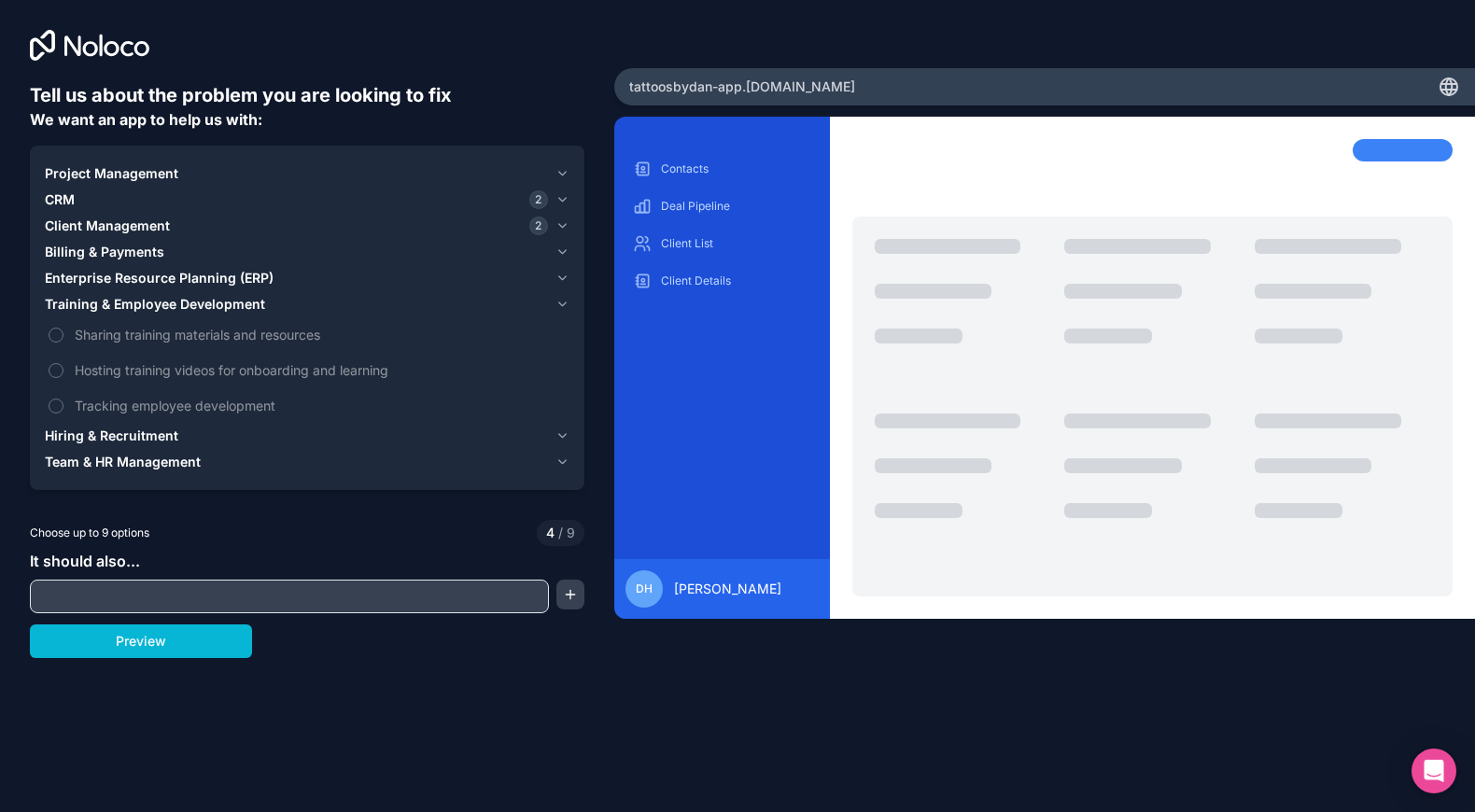
click at [331, 451] on button "Team & HR Management" at bounding box center [306, 462] width 525 height 26
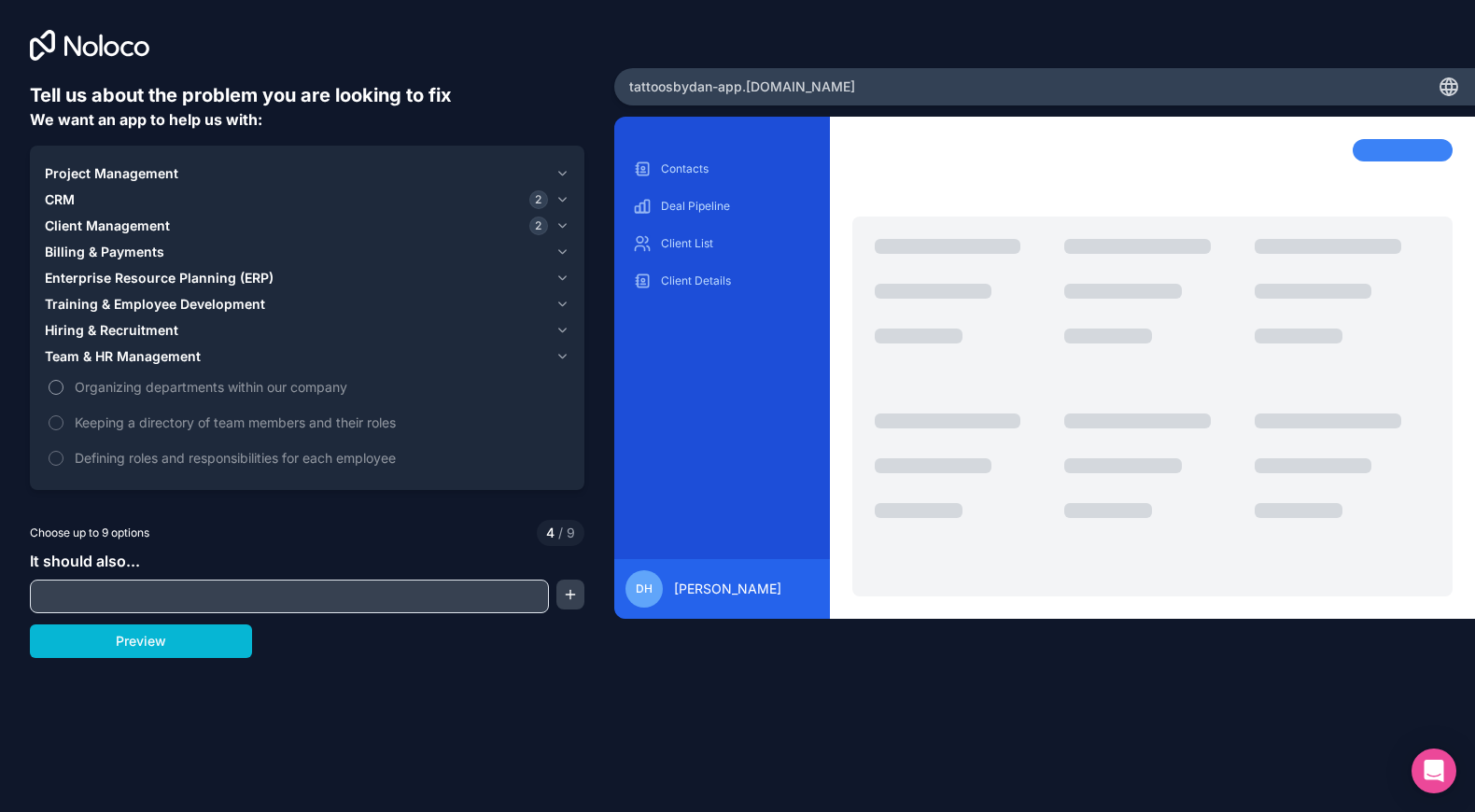
click at [340, 378] on span "Organizing departments within our company" at bounding box center [320, 386] width 491 height 19
click at [64, 379] on button "Organizing departments within our company" at bounding box center [55, 386] width 14 height 14
click at [260, 596] on input "text" at bounding box center [290, 596] width 510 height 26
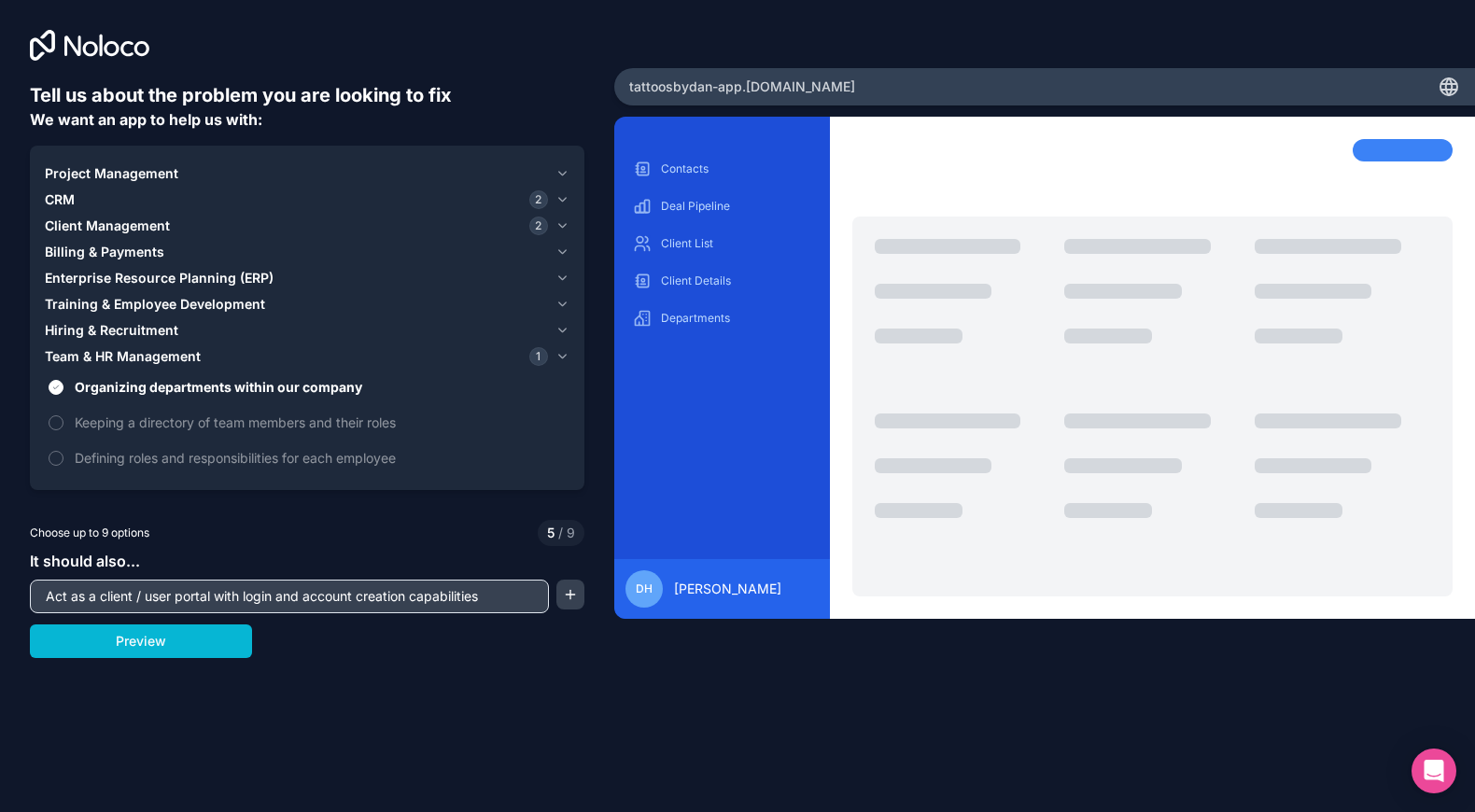
type input "Act as a client / user portal with login and account creation capabilities"
click at [568, 600] on button "button" at bounding box center [570, 594] width 28 height 30
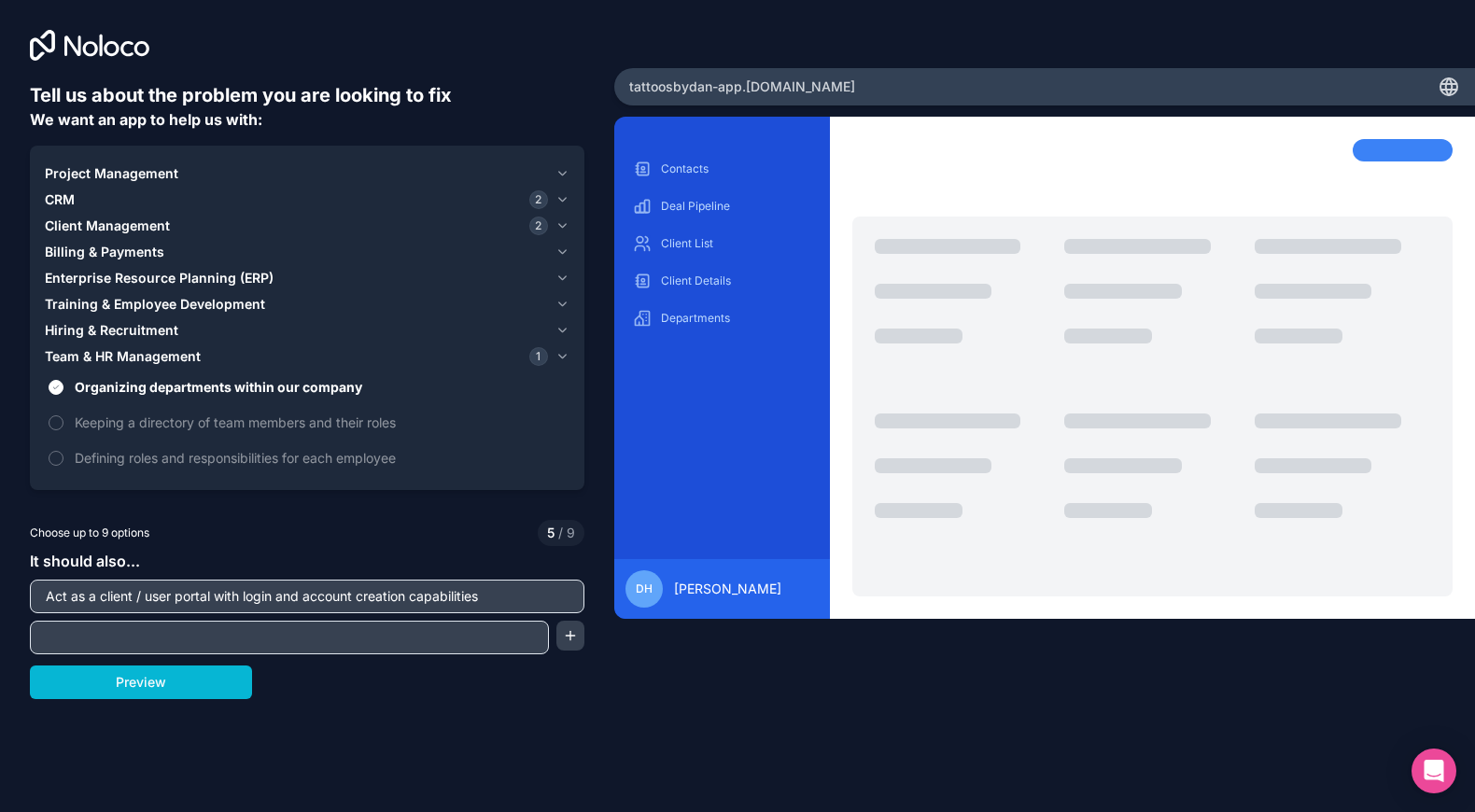
click at [477, 637] on input "text" at bounding box center [290, 636] width 510 height 26
type input "Allow"
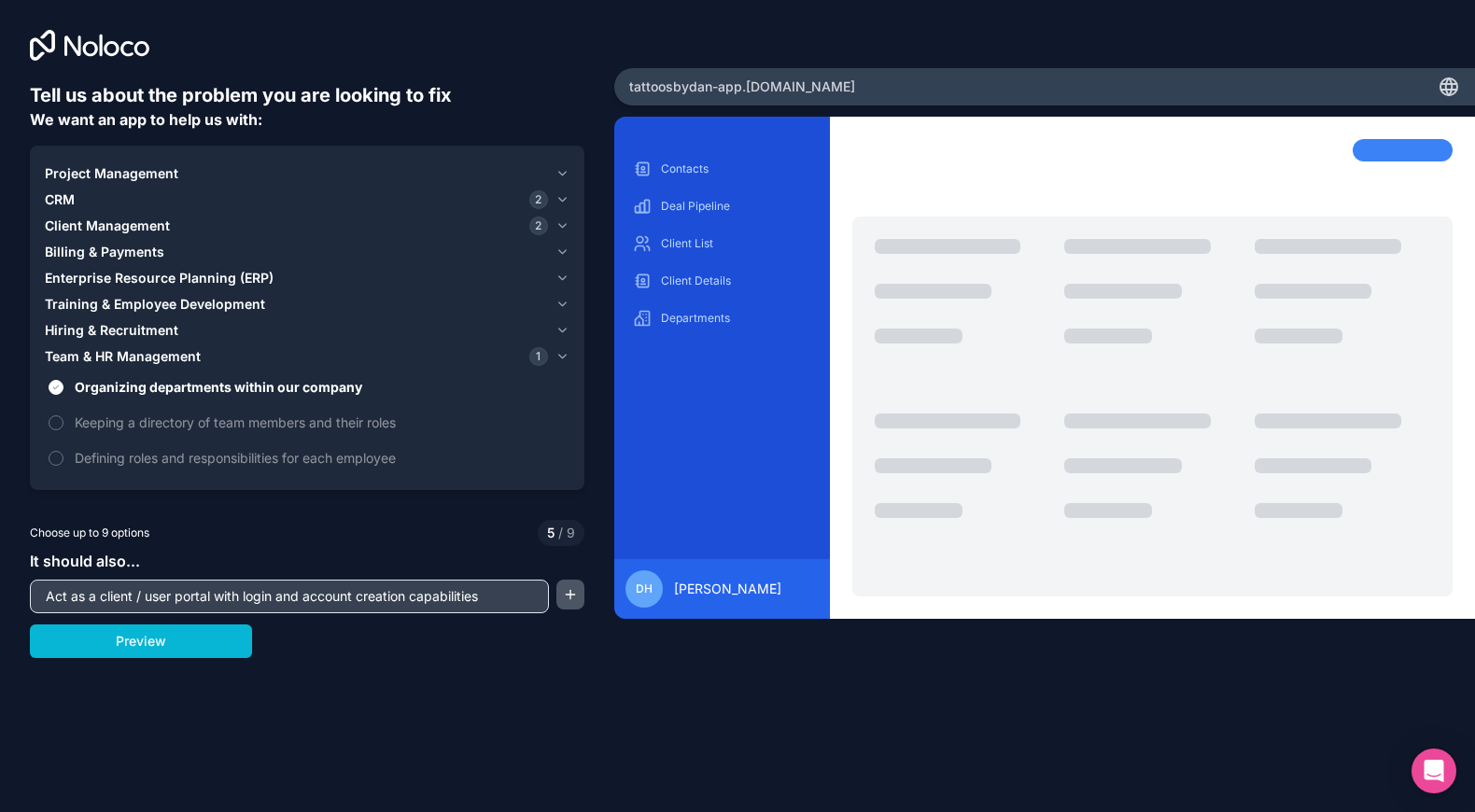
click at [571, 597] on button "button" at bounding box center [570, 594] width 28 height 30
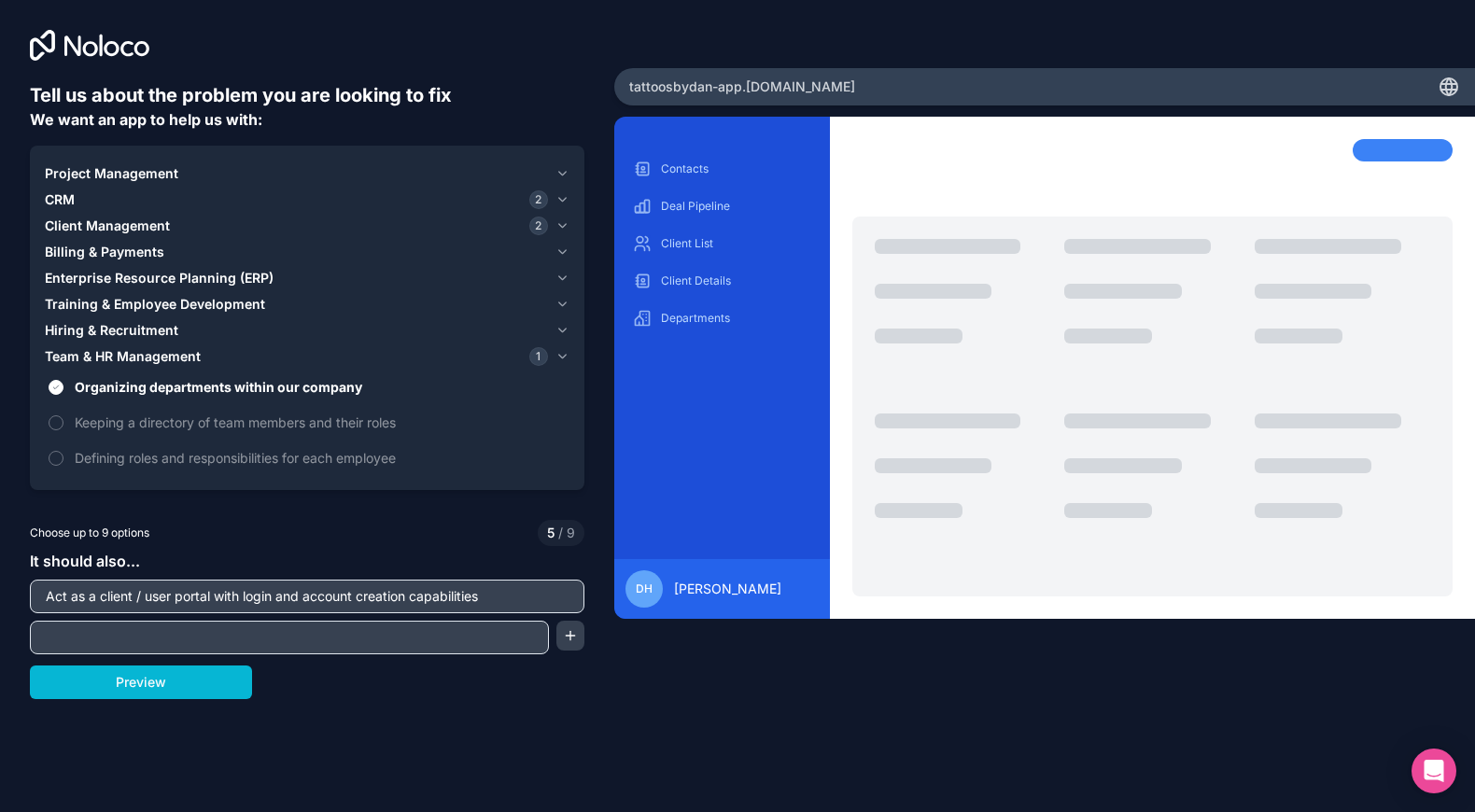
click at [501, 637] on input "text" at bounding box center [290, 636] width 510 height 26
type input "Feature a loyalty point system that allows users to earn, track, and redeem loy…"
click at [566, 632] on button "button" at bounding box center [570, 635] width 28 height 30
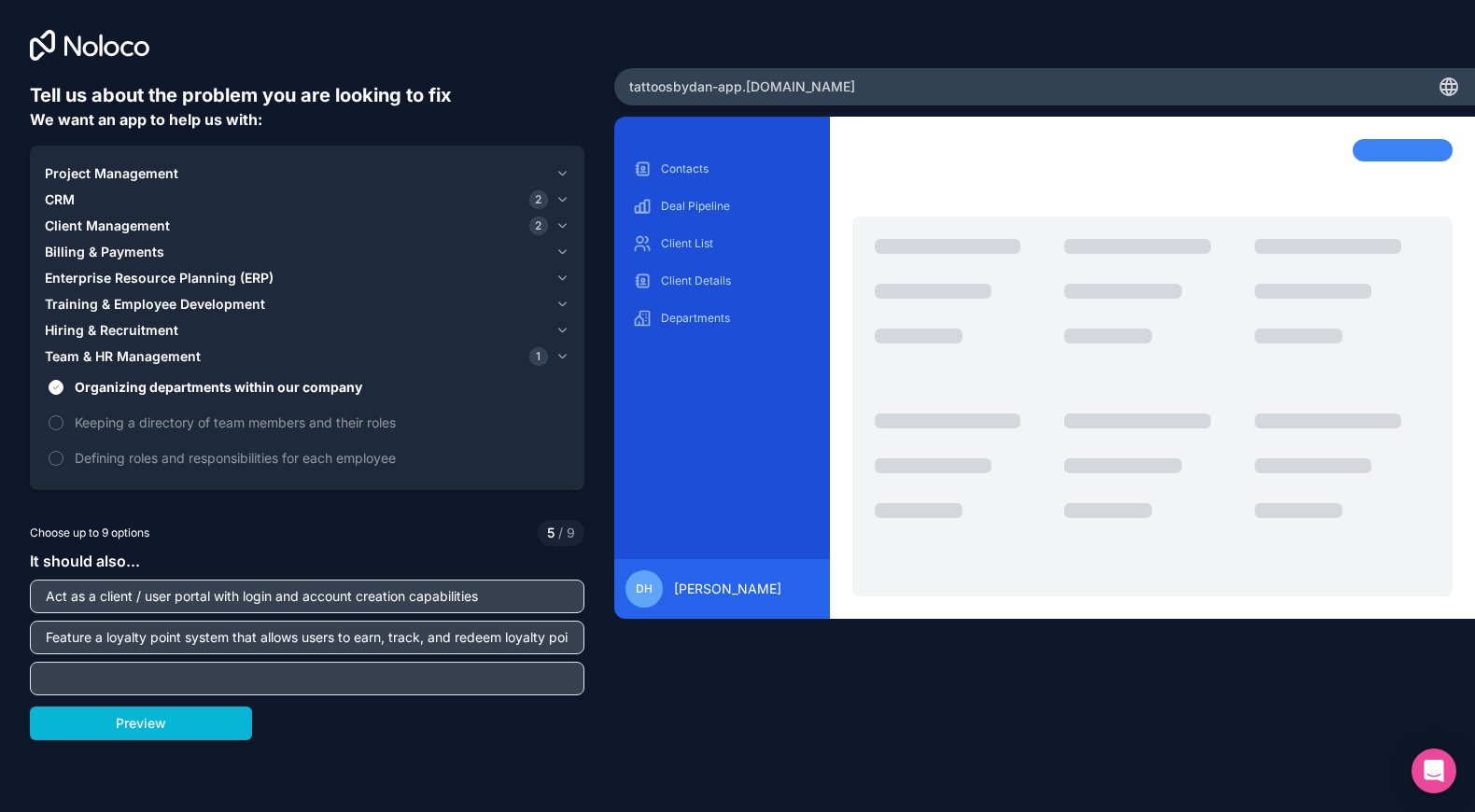
click at [488, 649] on input "text" at bounding box center [307, 678] width 545 height 26
type input "Allow"
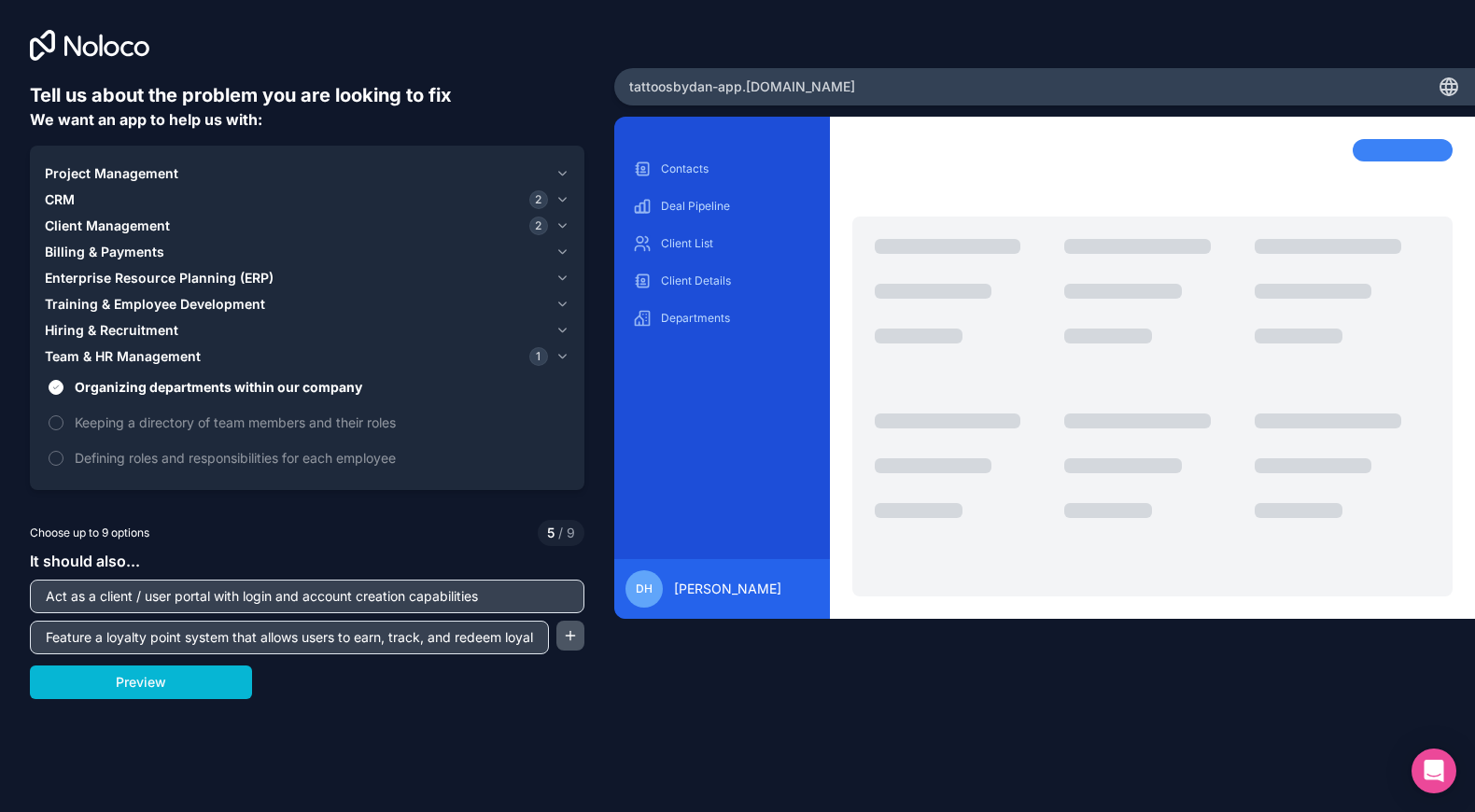
click at [570, 640] on button "button" at bounding box center [570, 635] width 28 height 30
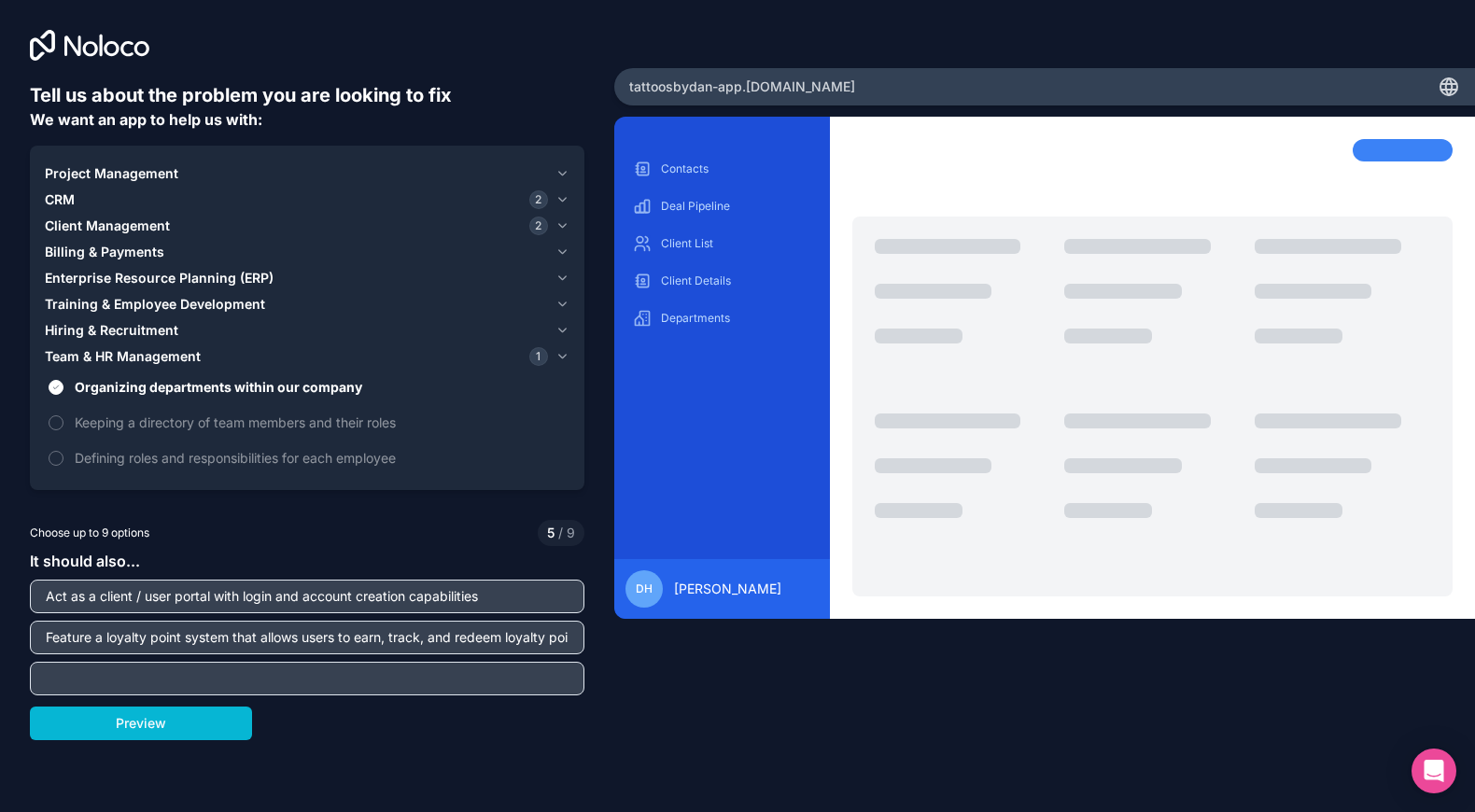
click at [498, 649] on input "text" at bounding box center [307, 678] width 545 height 26
type input "Act"
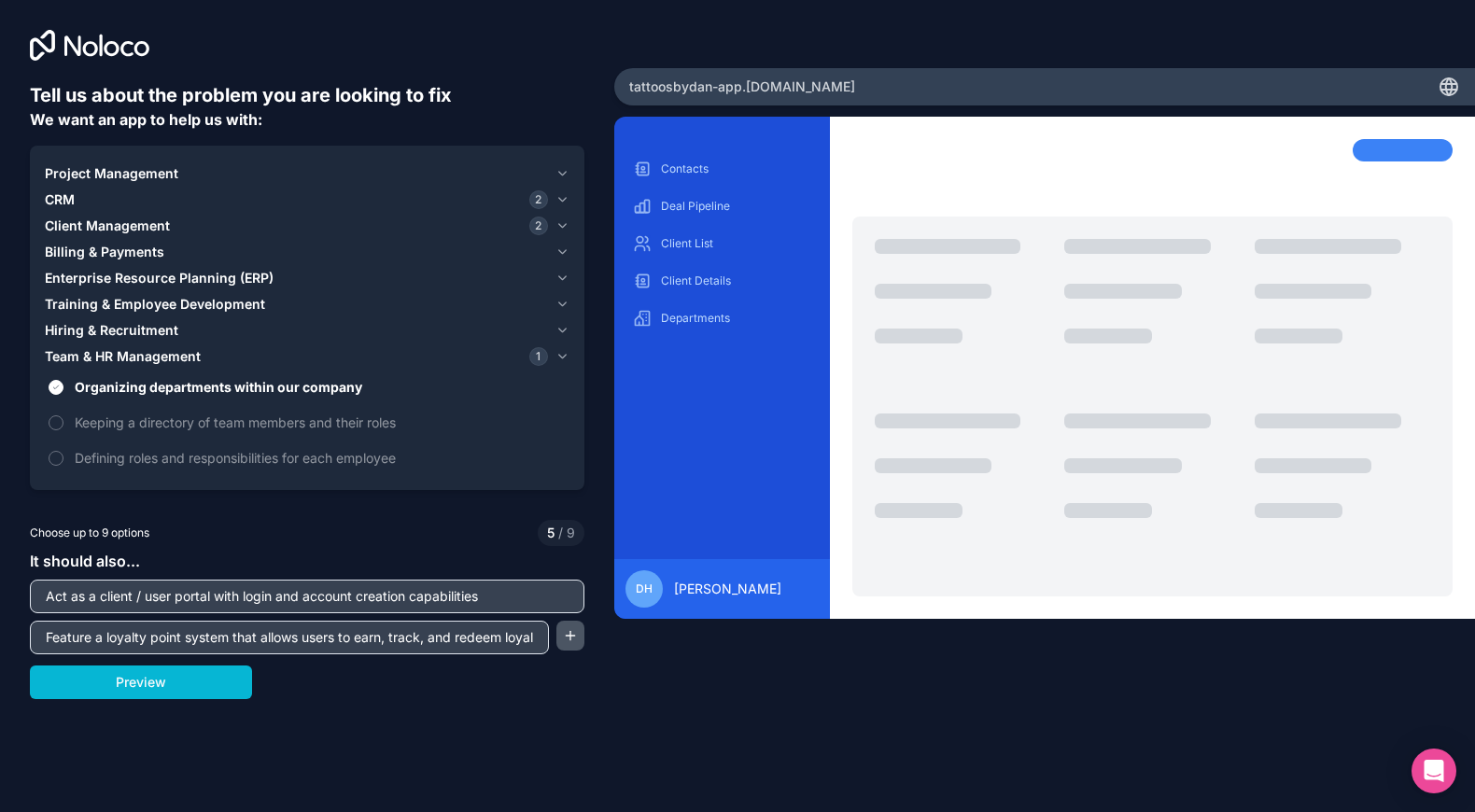
click at [577, 640] on button "button" at bounding box center [570, 635] width 28 height 30
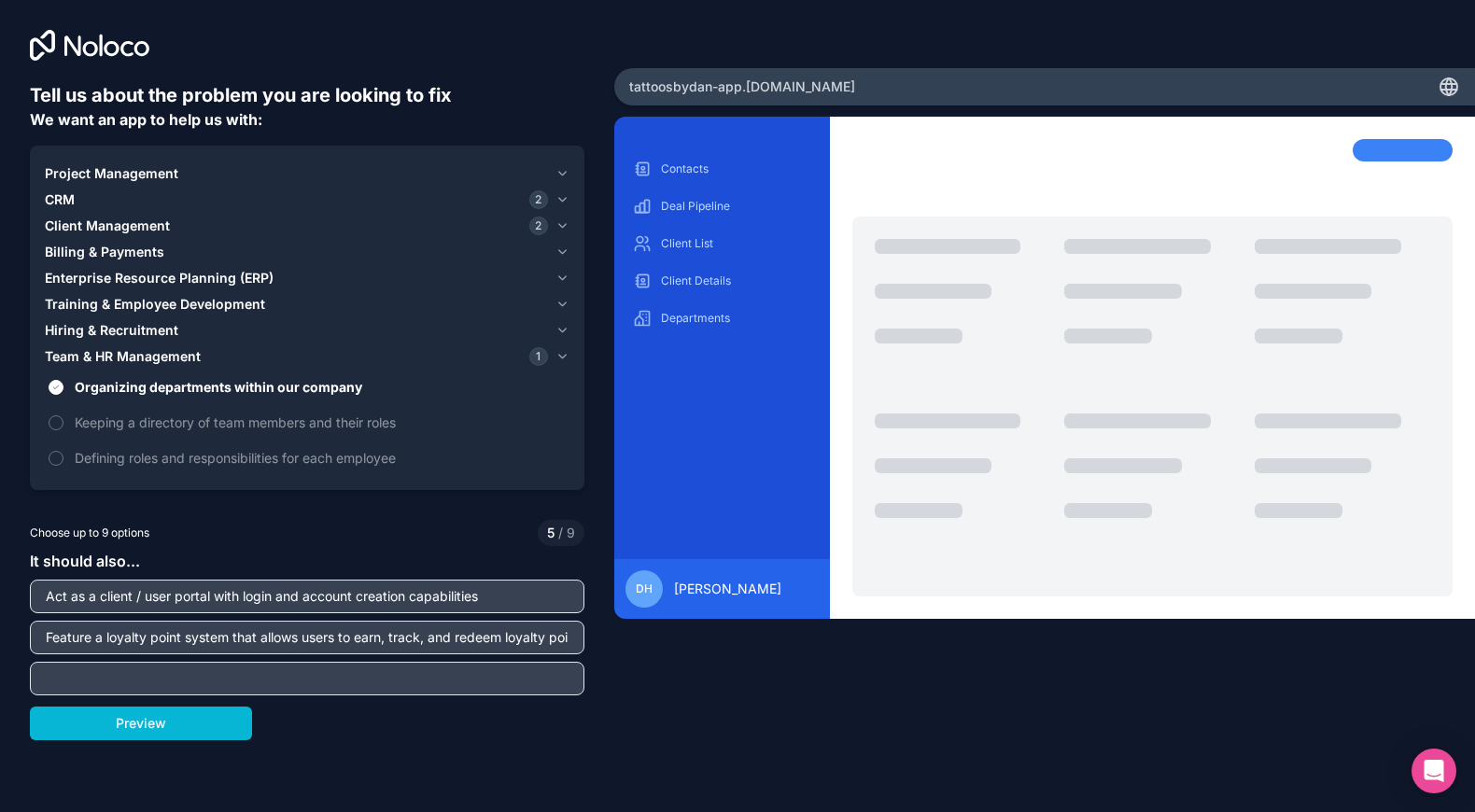
click at [512, 649] on input "text" at bounding box center [307, 678] width 545 height 26
type input "Allow clients to track their progress and view metrics"
click at [492, 573] on div "It should also... Act as a client / user portal with login and account creation…" at bounding box center [307, 622] width 554 height 146
click at [193, 649] on button "Preview" at bounding box center [141, 722] width 222 height 34
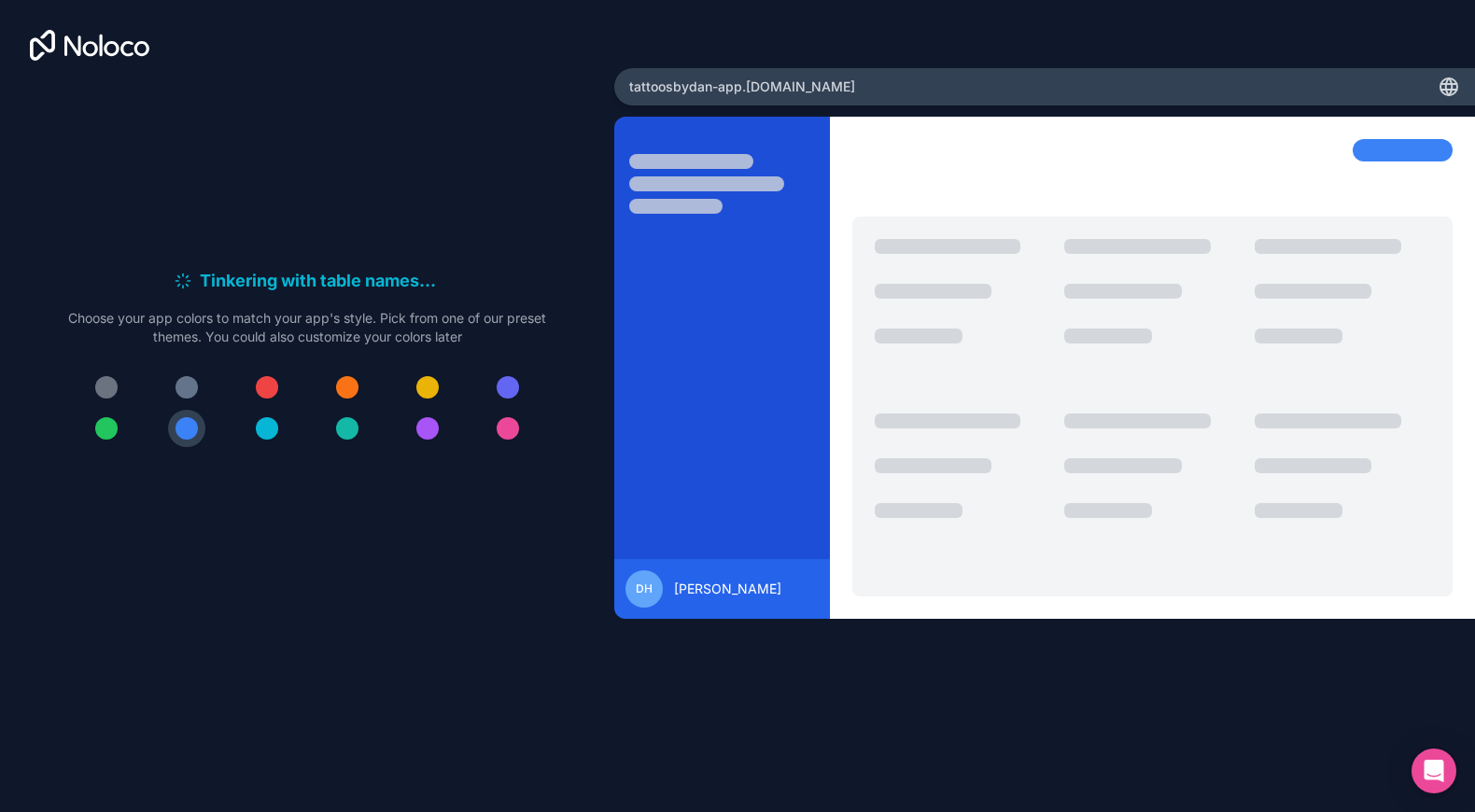
click at [98, 389] on div at bounding box center [106, 386] width 22 height 22
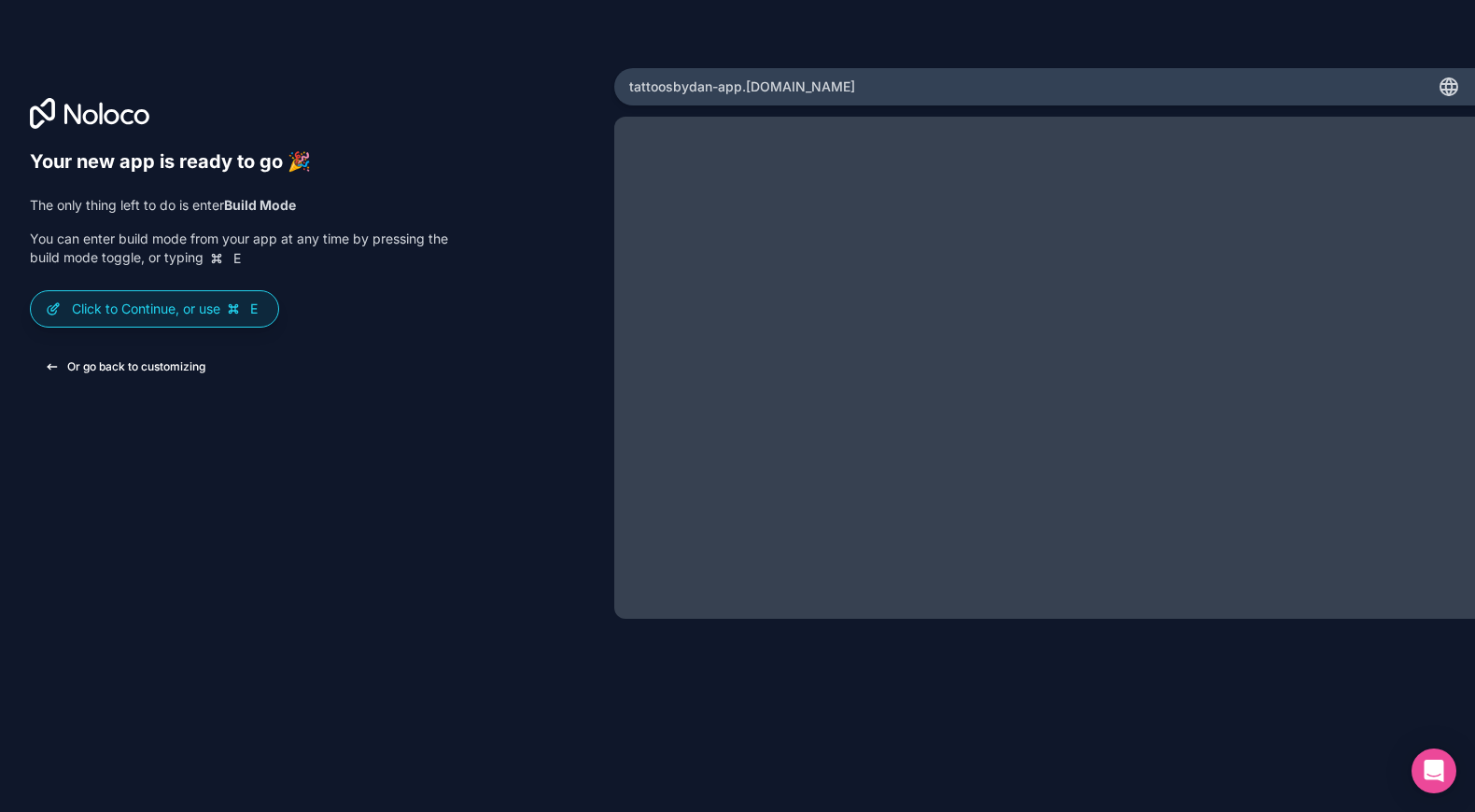
click at [170, 366] on button "Or go back to customizing" at bounding box center [125, 366] width 190 height 34
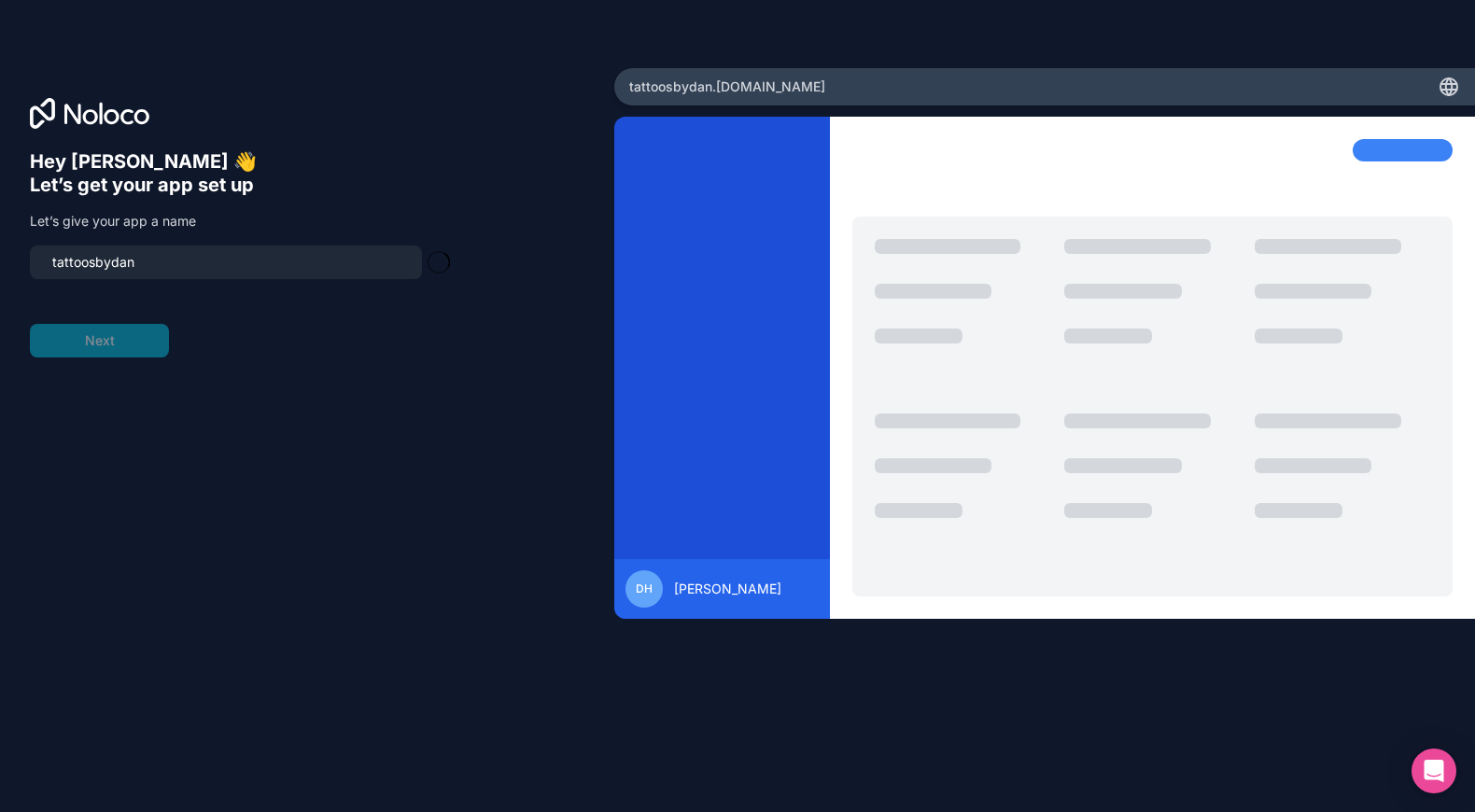
type input "tattoosbydan-team"
